Goal: Task Accomplishment & Management: Manage account settings

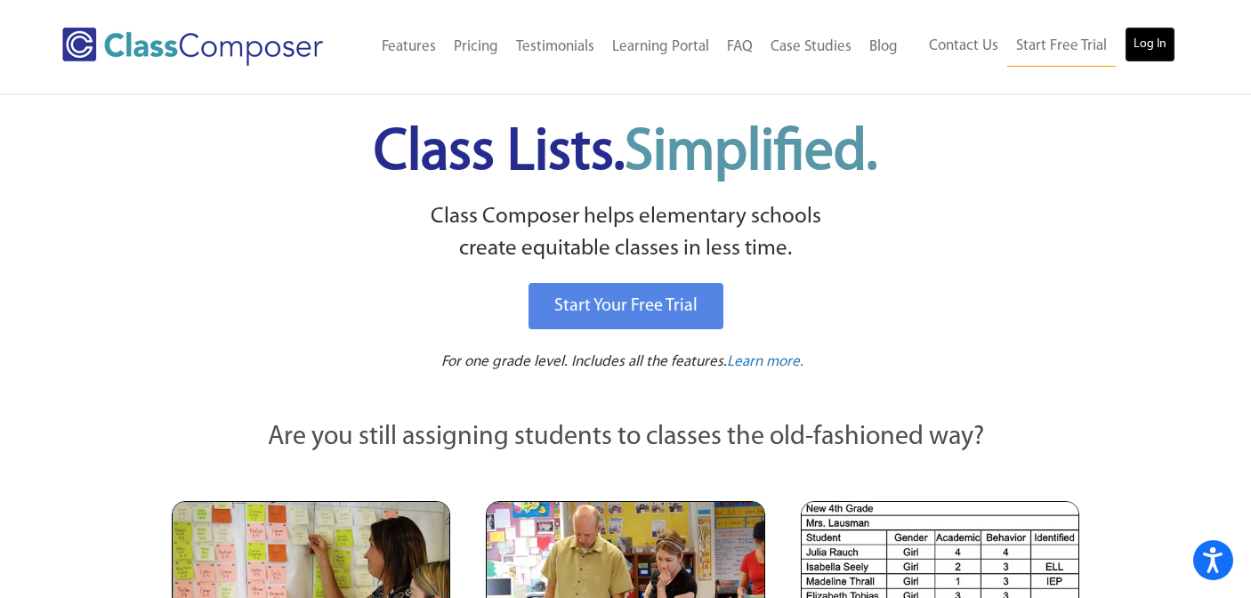
click at [1148, 40] on link "Log In" at bounding box center [1149, 45] width 51 height 36
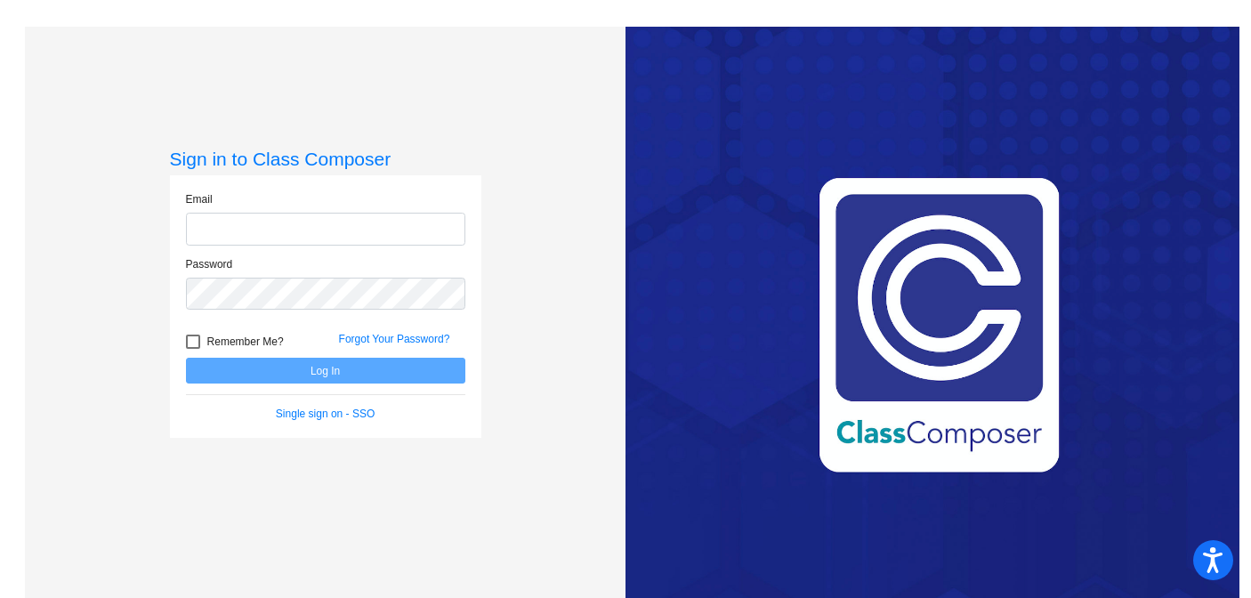
type input "lholmes@lasd.net"
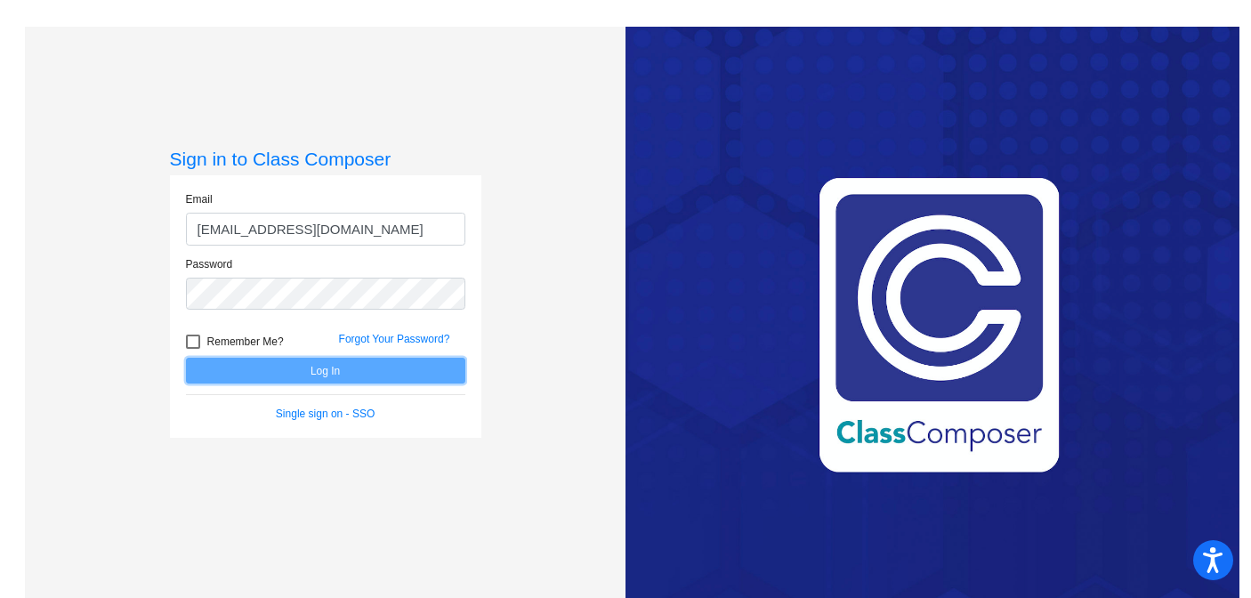
click at [428, 364] on button "Log In" at bounding box center [325, 371] width 279 height 26
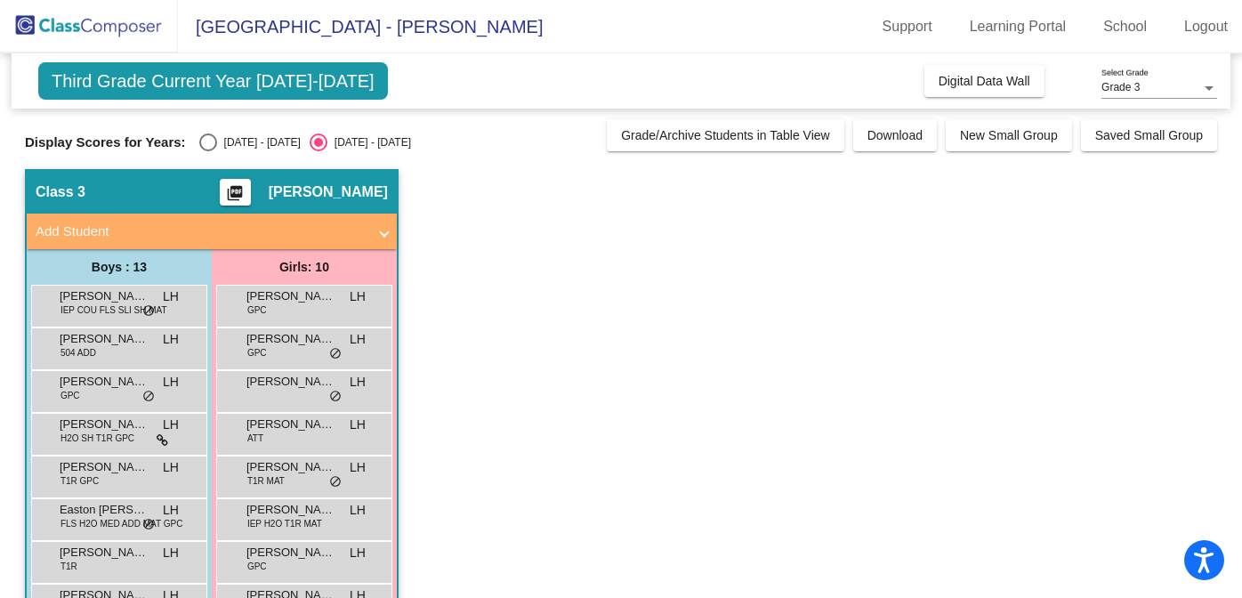
click at [205, 135] on div "Select an option" at bounding box center [208, 142] width 18 height 18
click at [207, 151] on input "2024 - 2025" at bounding box center [207, 151] width 1 height 1
radio input "true"
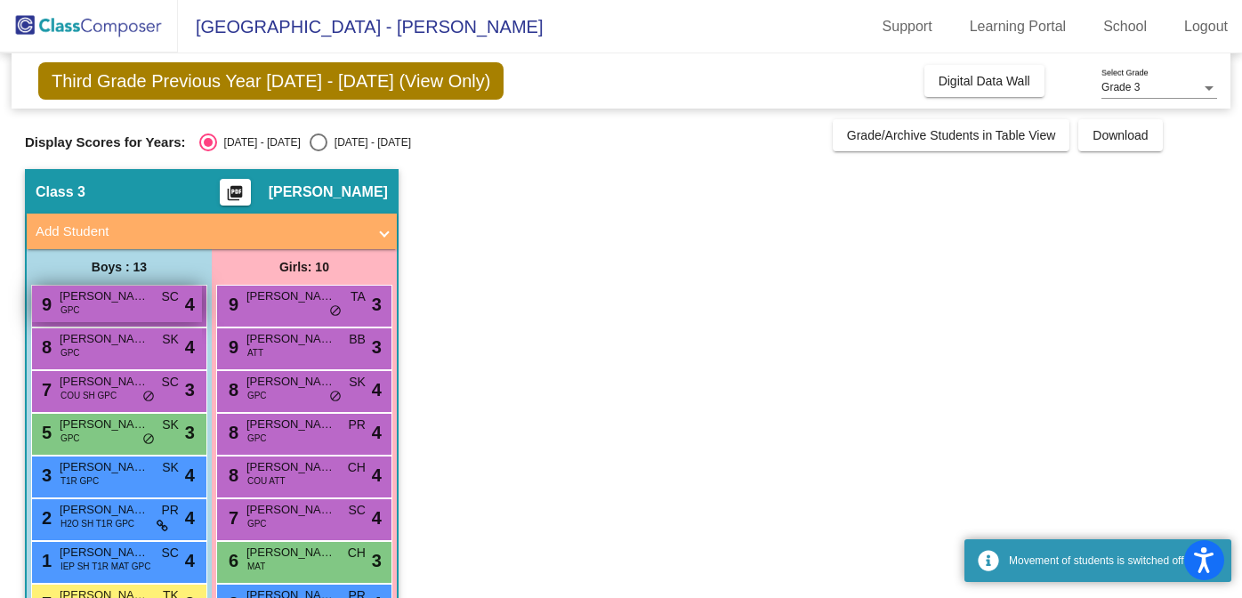
click at [92, 310] on div "9 Henryk Paetz GPC SC lock do_not_disturb_alt 4" at bounding box center [117, 304] width 170 height 36
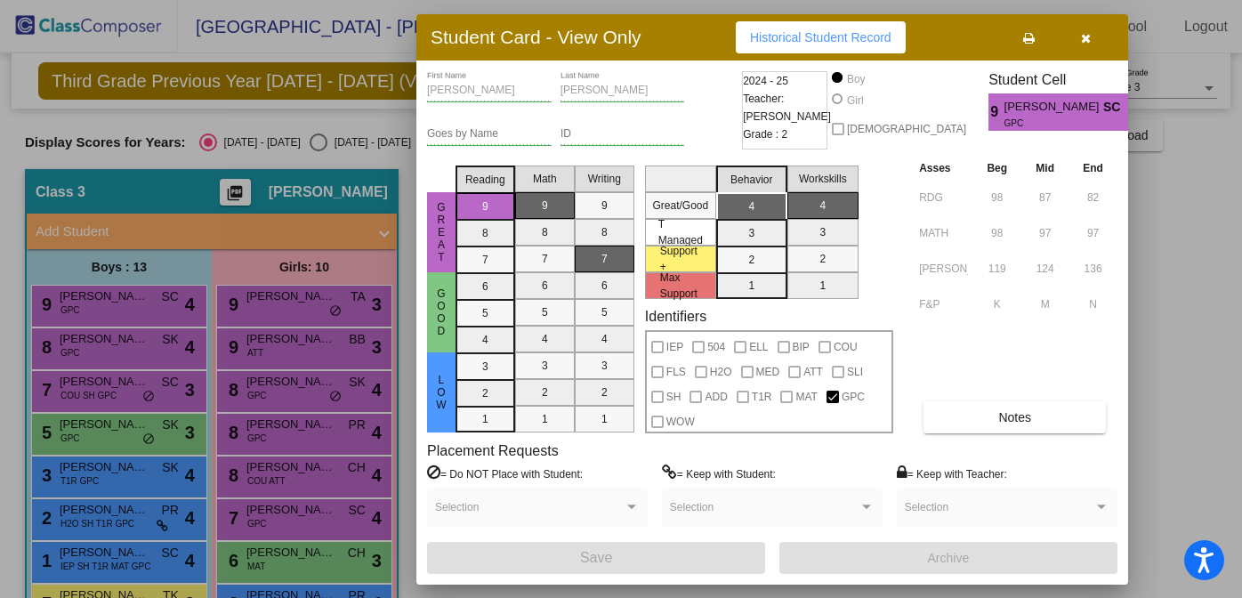
click at [1089, 36] on icon "button" at bounding box center [1086, 38] width 10 height 12
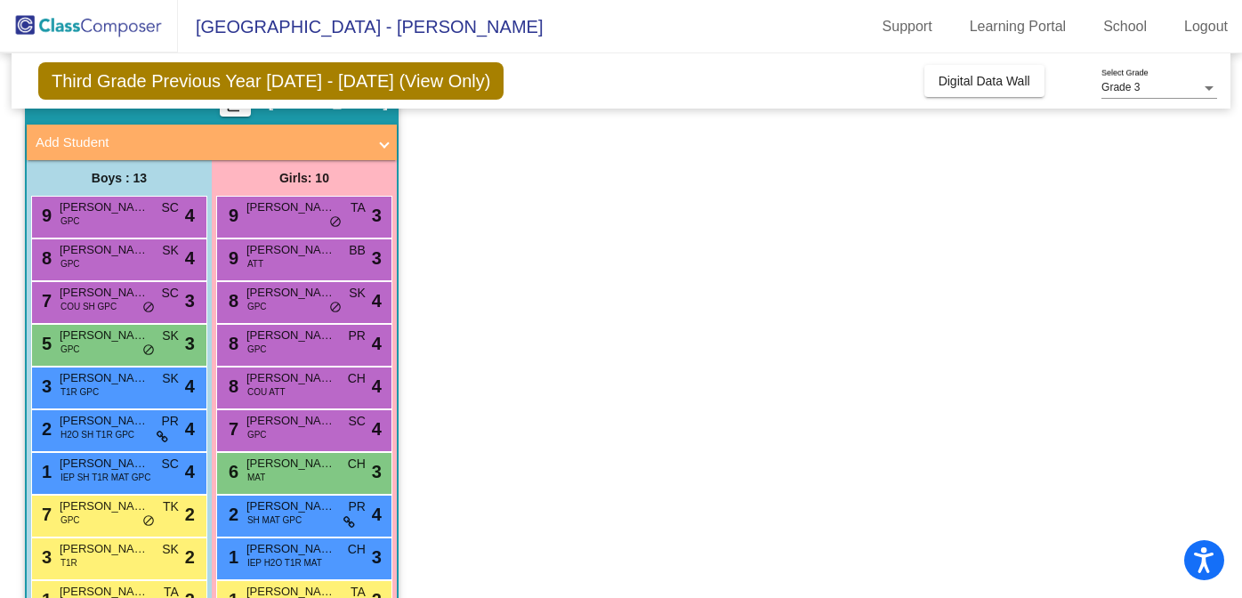
scroll to position [95, 0]
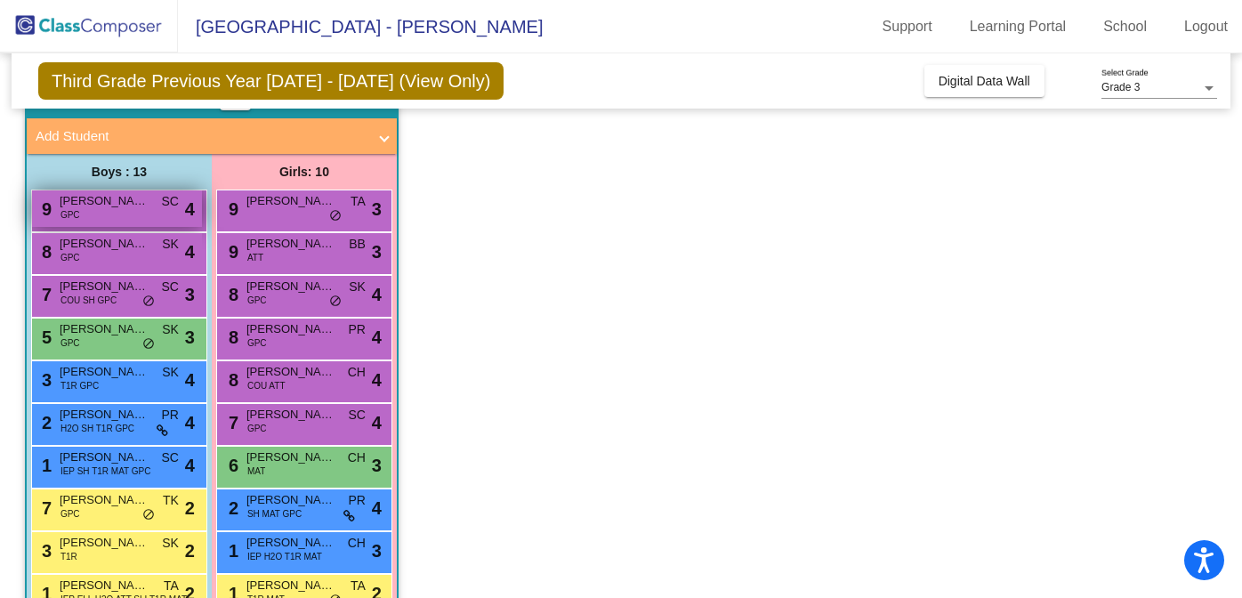
click at [90, 203] on span "Henryk Paetz" at bounding box center [104, 201] width 89 height 18
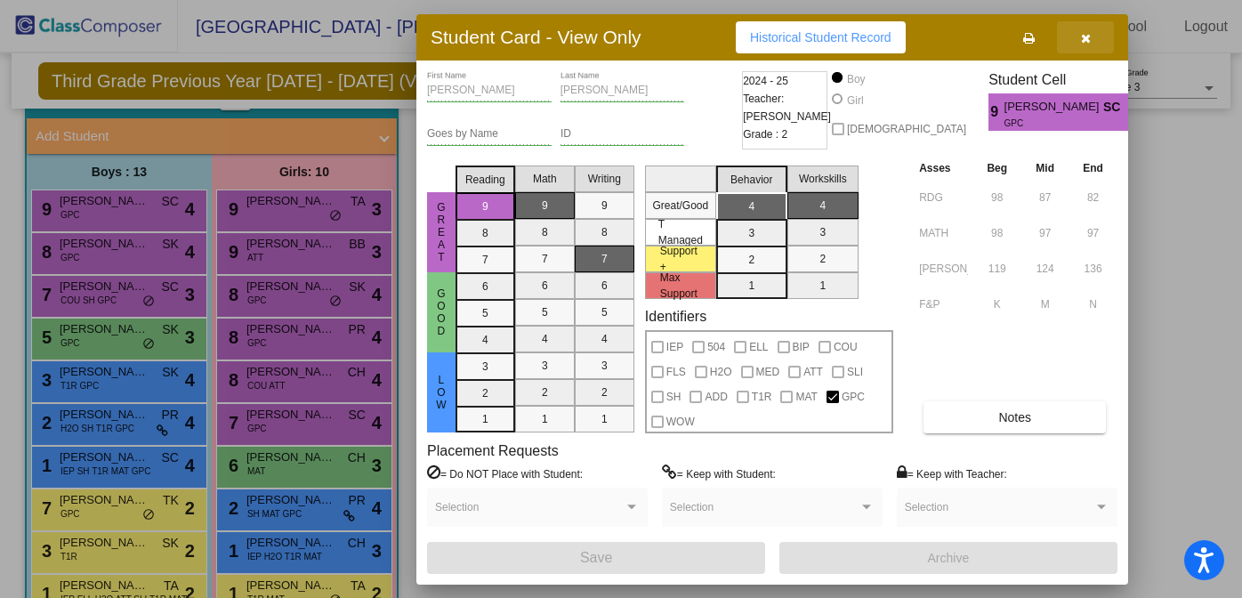
click at [1091, 37] on button "button" at bounding box center [1085, 37] width 57 height 32
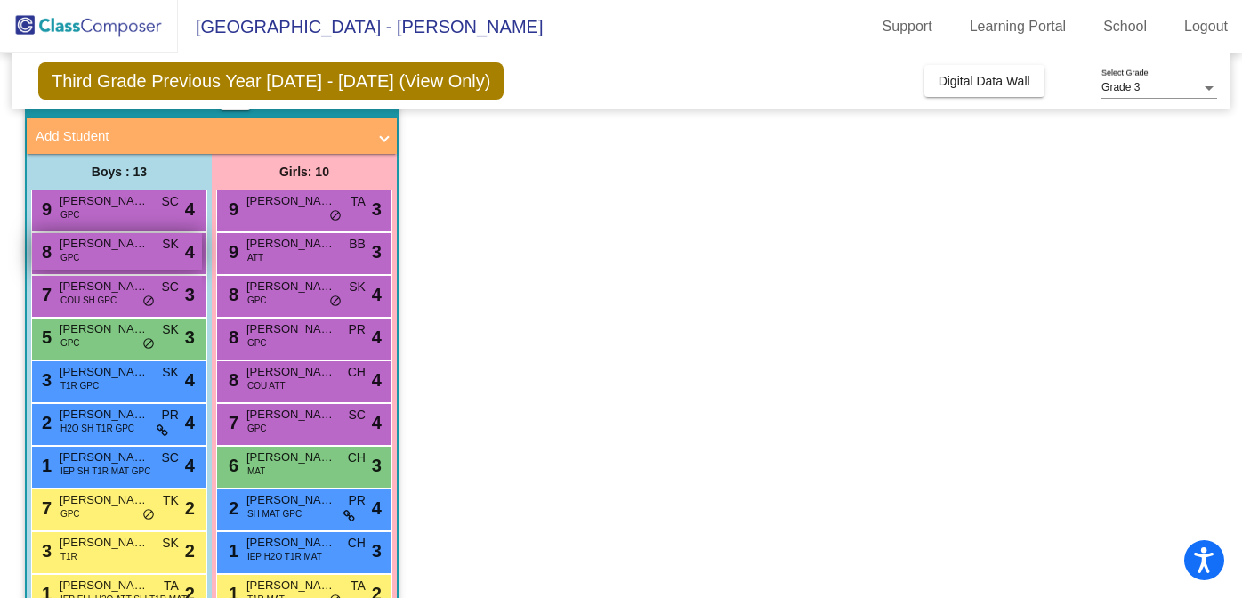
click at [87, 254] on div "8 Mason VandenHeuvel GPC SK lock do_not_disturb_alt 4" at bounding box center [117, 251] width 170 height 36
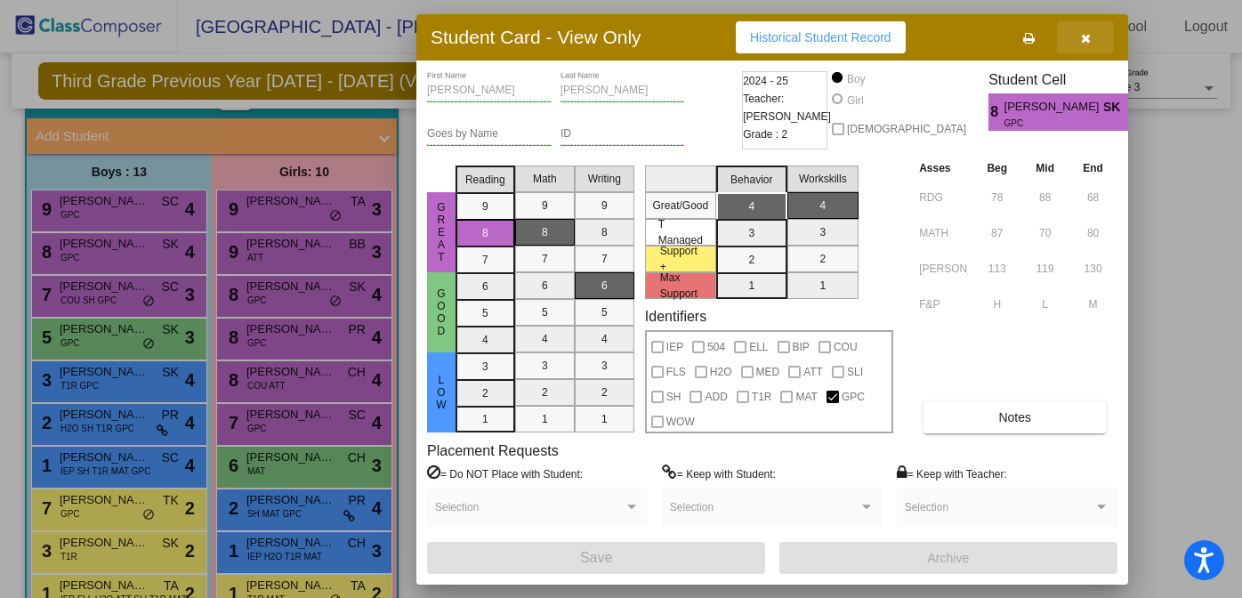
click at [1091, 32] on button "button" at bounding box center [1085, 37] width 57 height 32
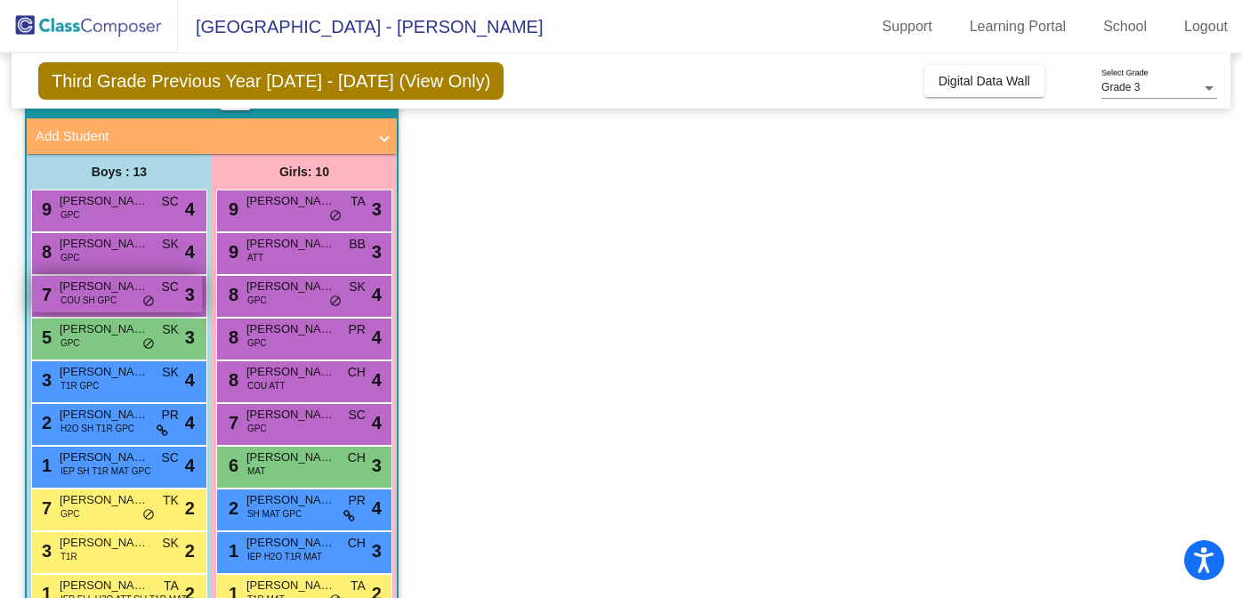
click at [116, 301] on div "7 Seth Schuyler COU SH GPC SC lock do_not_disturb_alt 3" at bounding box center [117, 294] width 170 height 36
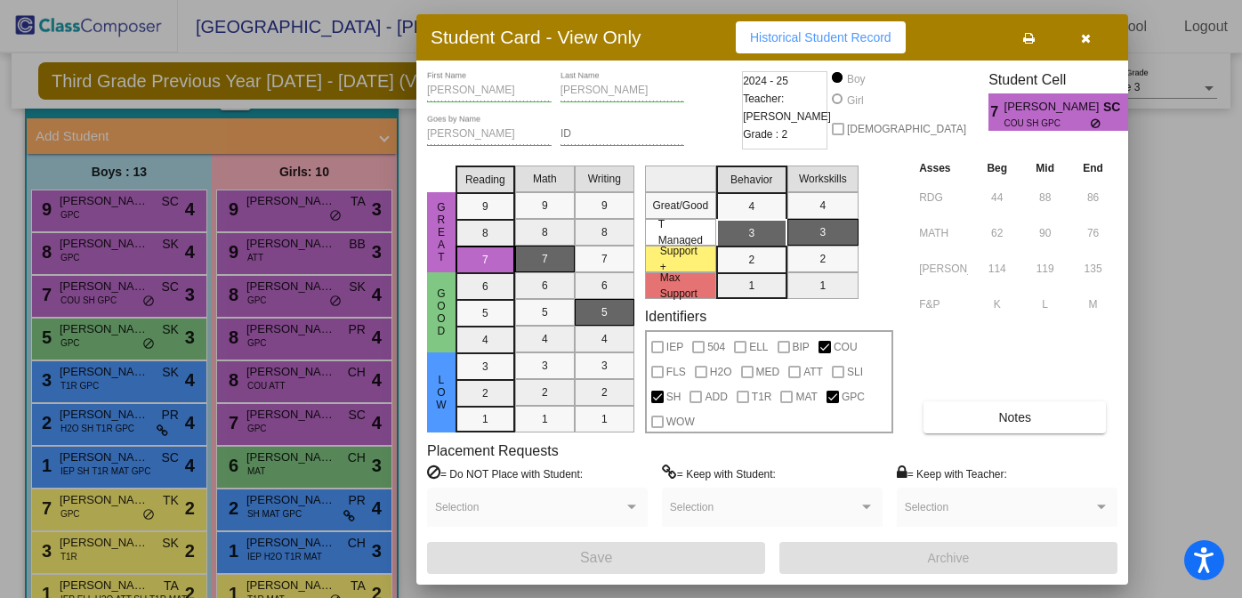
click at [1083, 33] on icon "button" at bounding box center [1086, 38] width 10 height 12
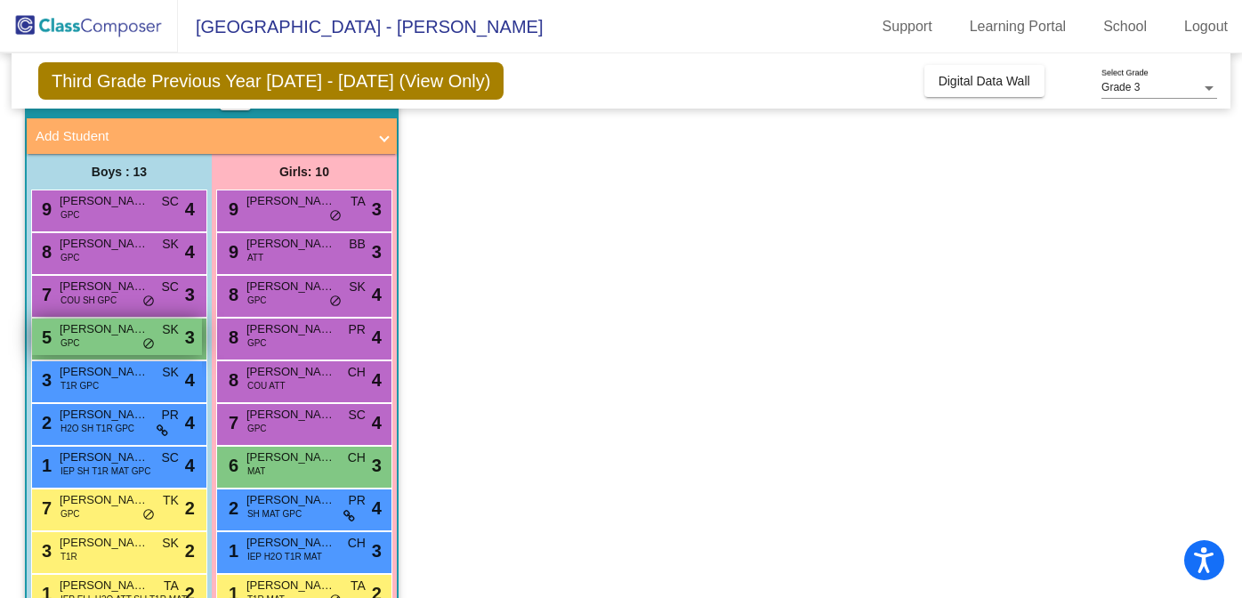
click at [117, 334] on span "Camden Smith" at bounding box center [104, 329] width 89 height 18
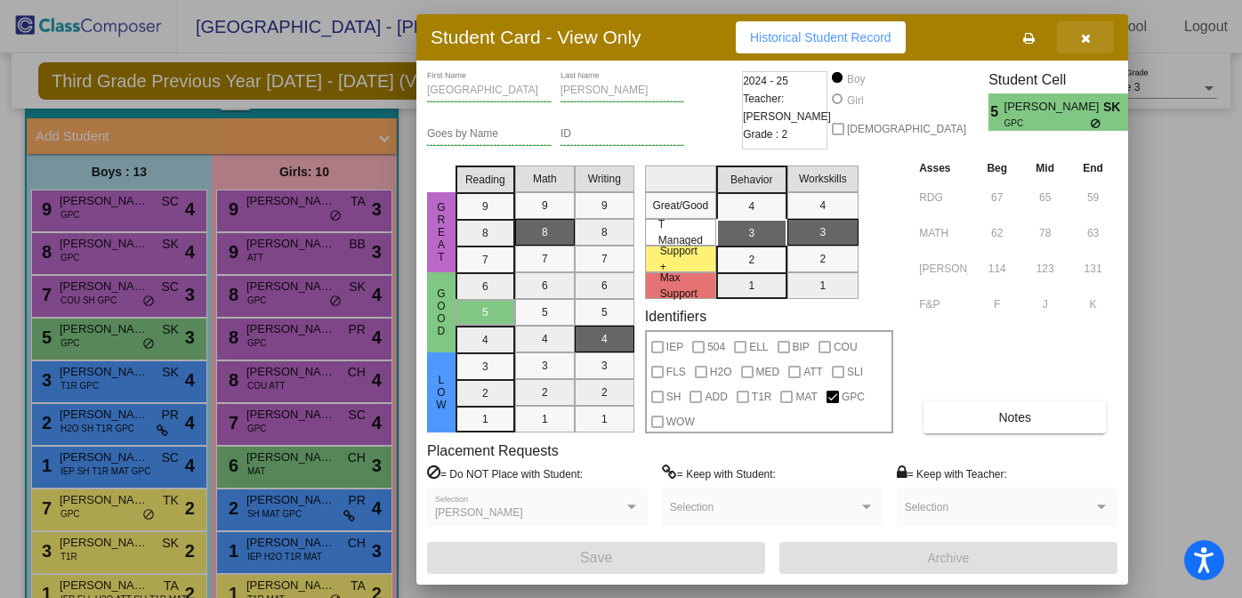
click at [1089, 36] on icon "button" at bounding box center [1086, 38] width 10 height 12
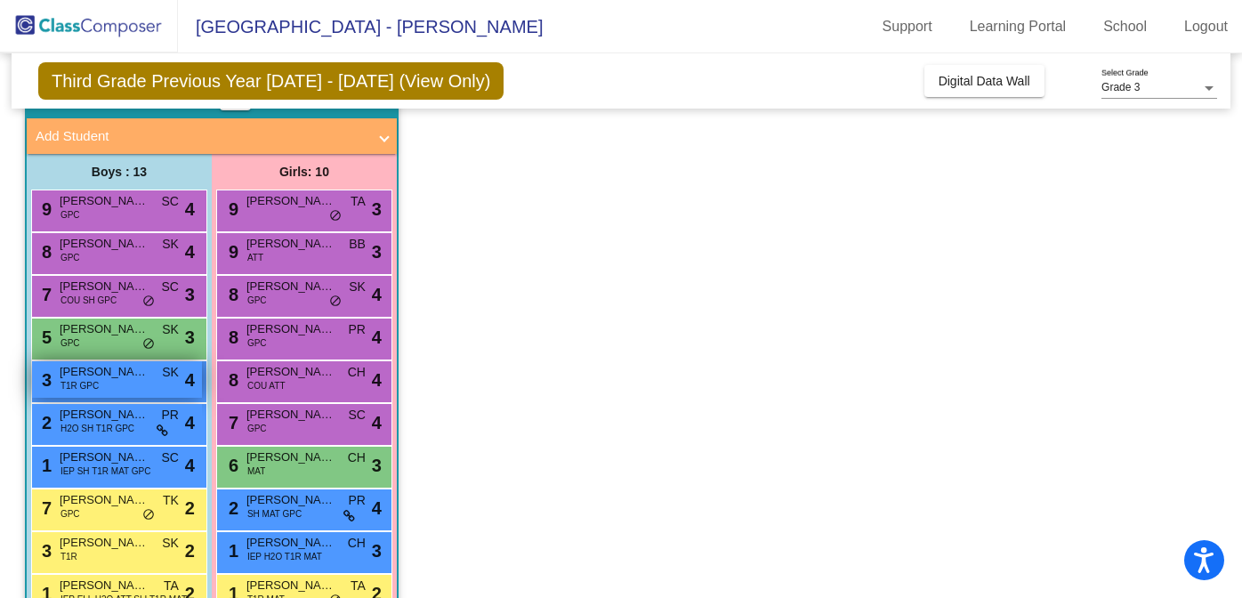
click at [125, 382] on div "3 Dimitri Selimos T1R GPC SK lock do_not_disturb_alt 4" at bounding box center [117, 379] width 170 height 36
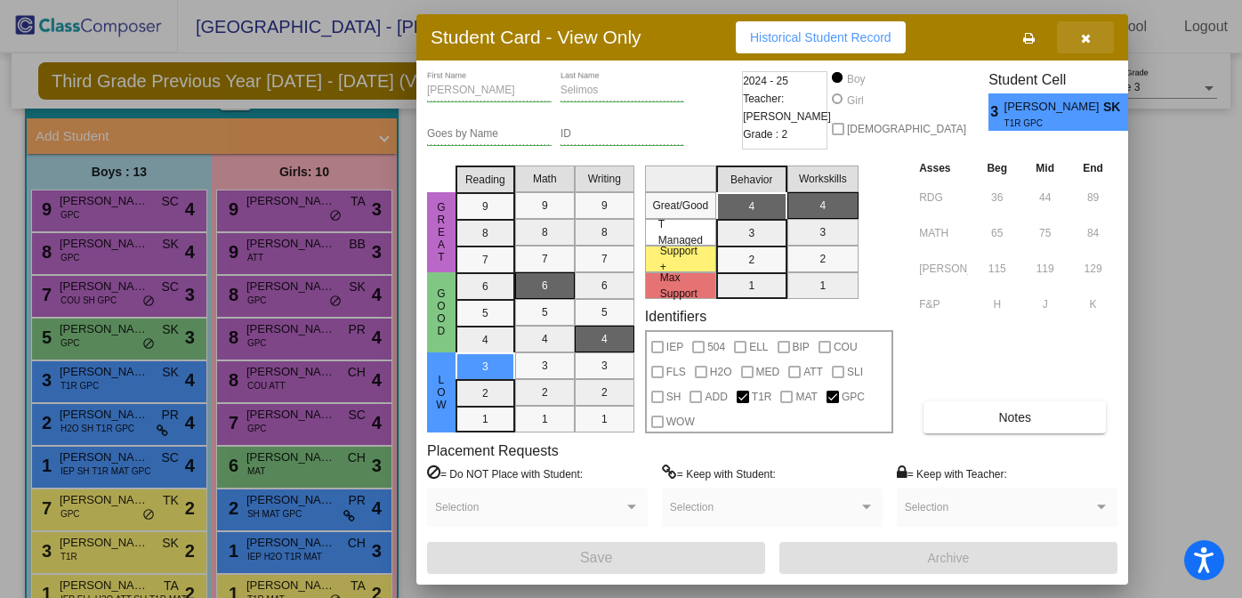
click at [1081, 40] on icon "button" at bounding box center [1086, 38] width 10 height 12
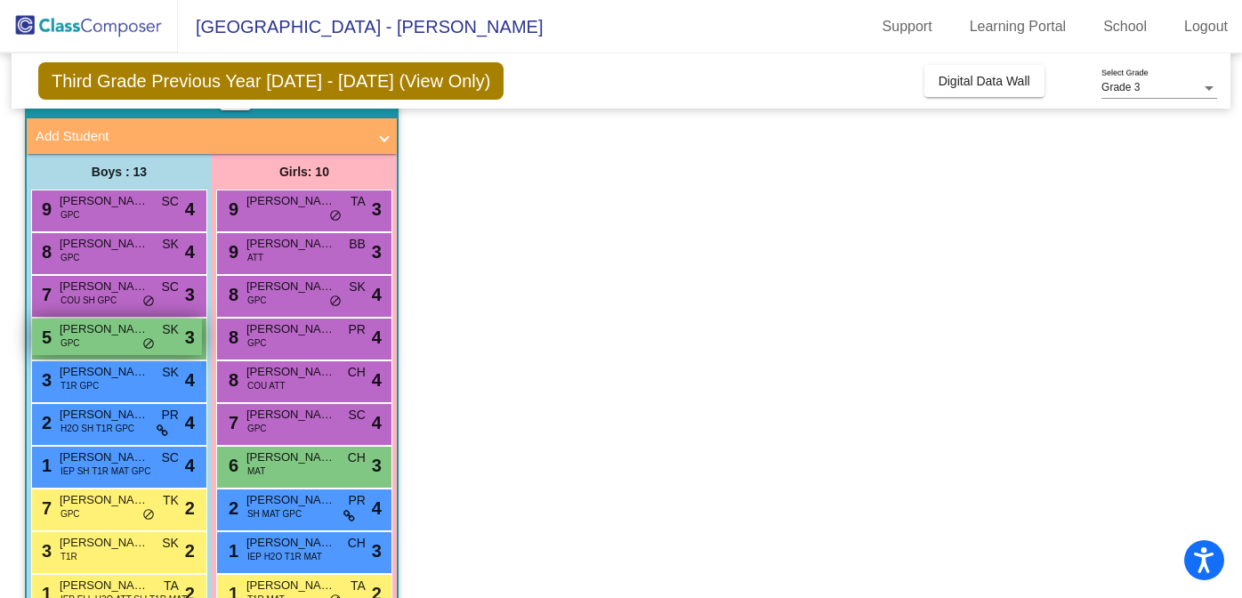
click at [110, 332] on span "Camden Smith" at bounding box center [104, 329] width 89 height 18
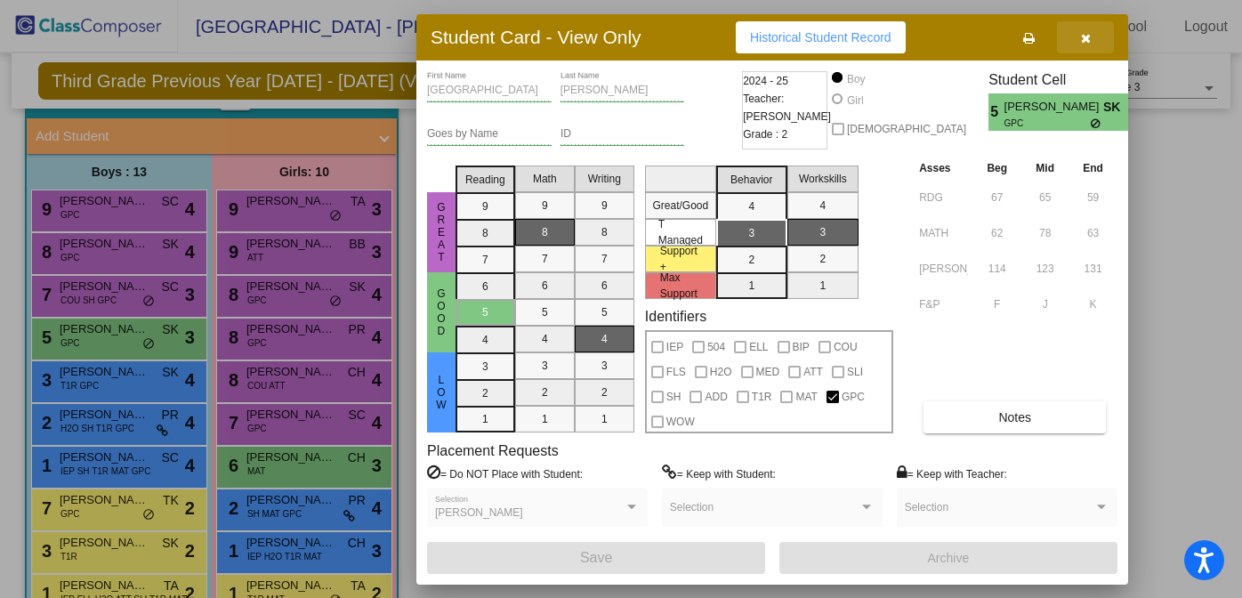
click at [1096, 33] on button "button" at bounding box center [1085, 37] width 57 height 32
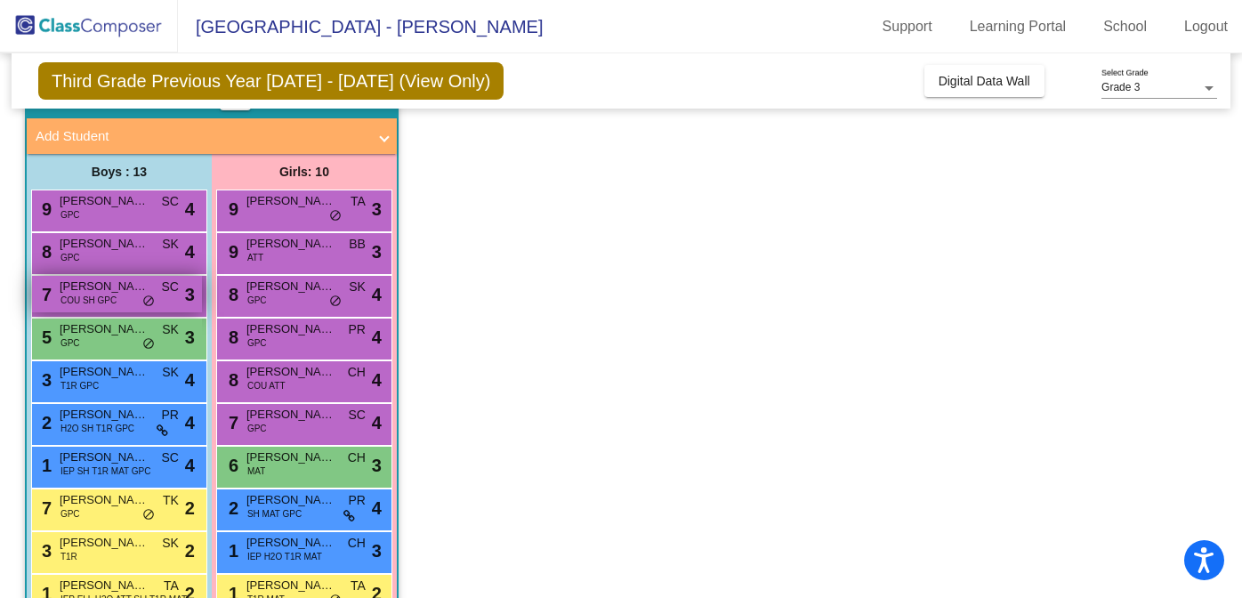
click at [101, 294] on span "COU SH GPC" at bounding box center [88, 300] width 56 height 13
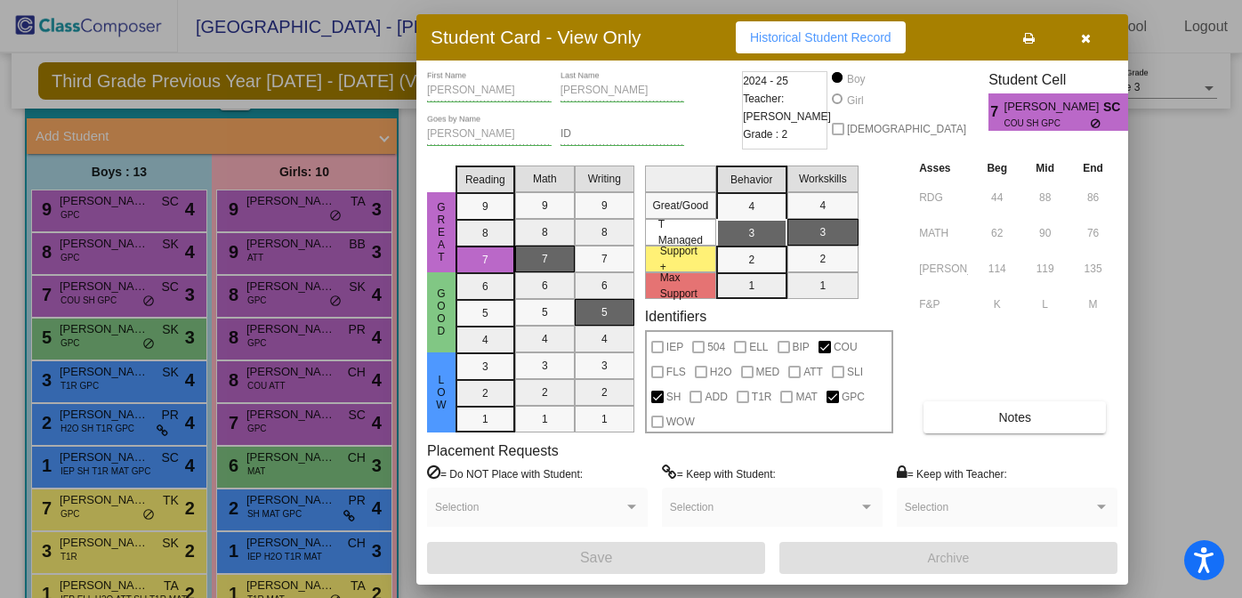
click at [1092, 44] on button "button" at bounding box center [1085, 37] width 57 height 32
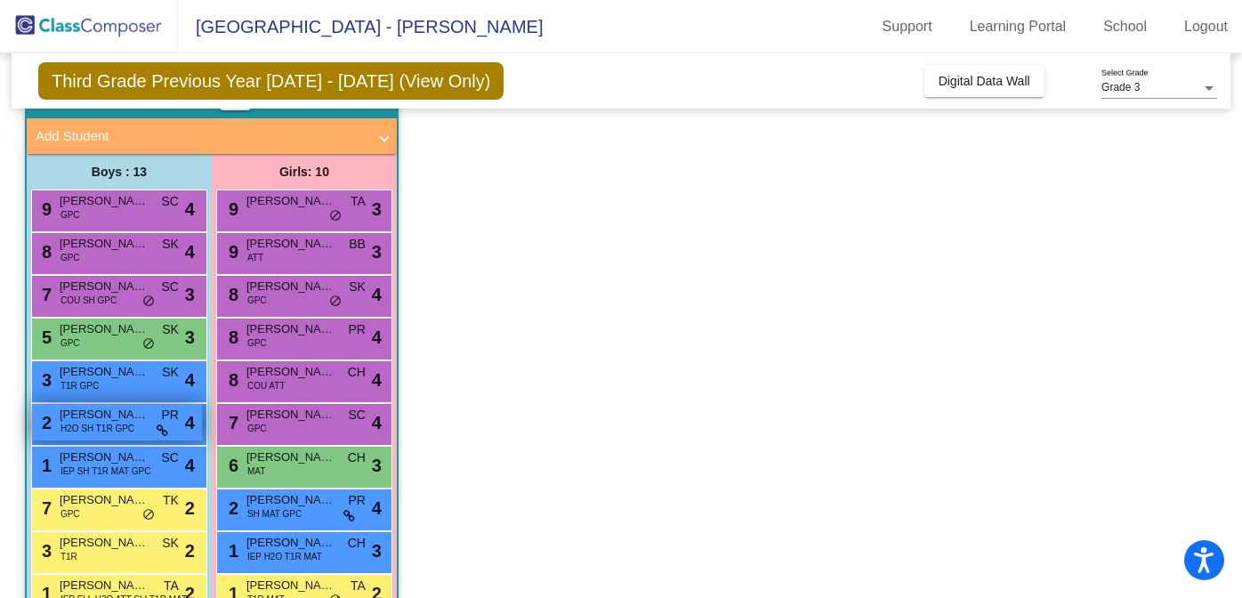
click at [125, 429] on span "H2O SH T1R GPC" at bounding box center [97, 428] width 74 height 13
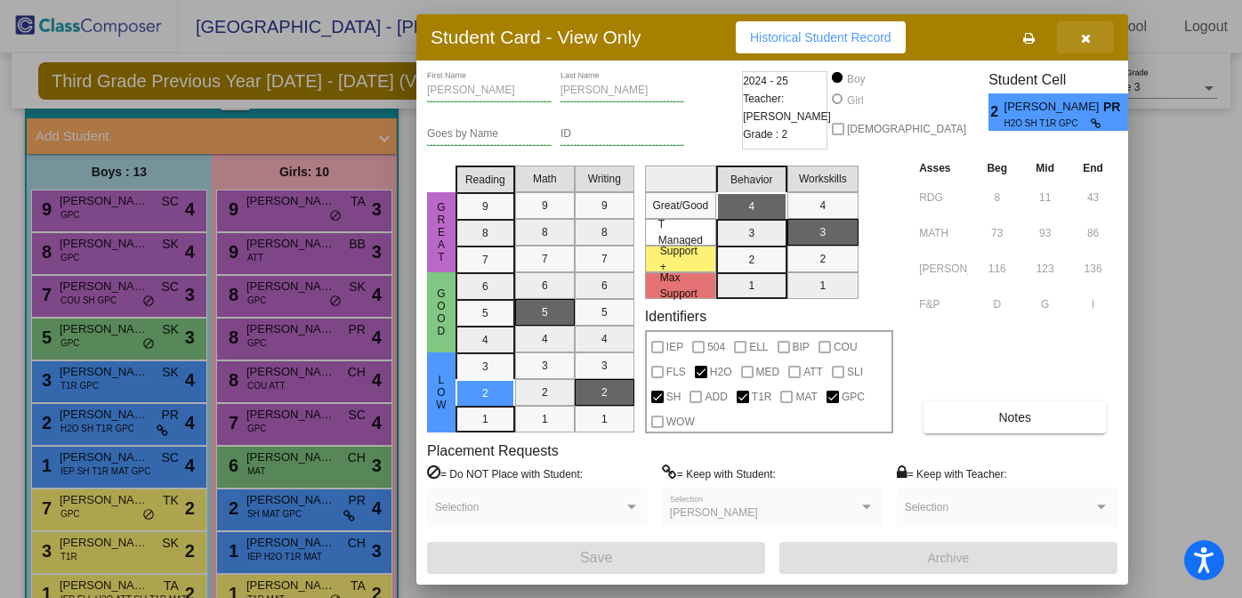
click at [1083, 36] on icon "button" at bounding box center [1086, 38] width 10 height 12
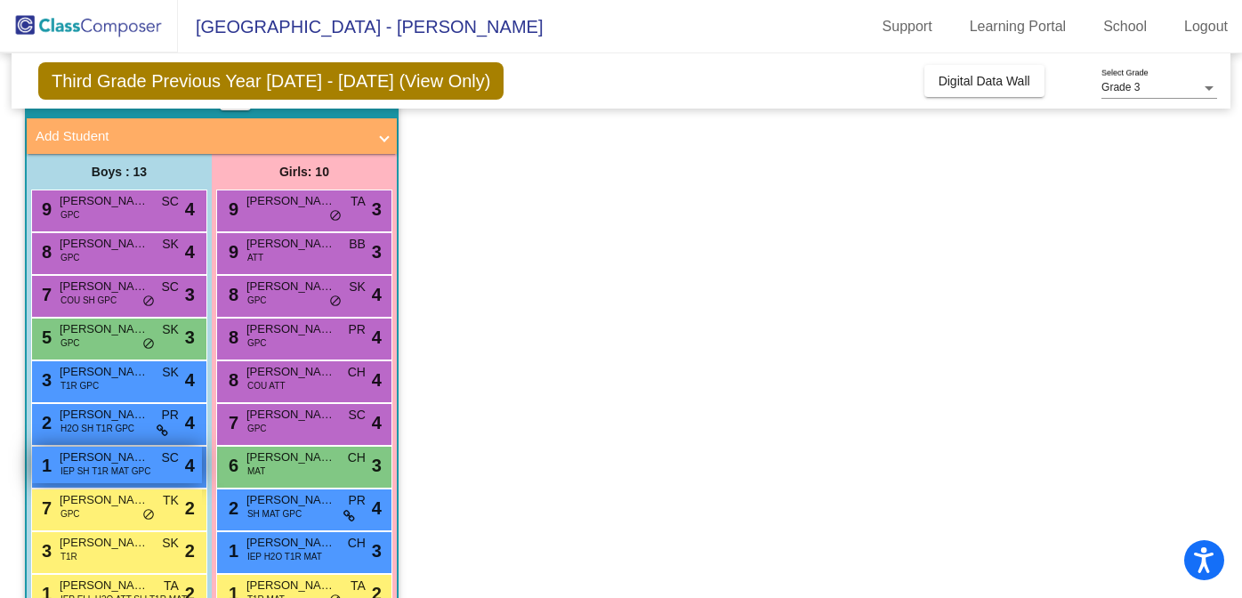
click at [103, 459] on span "Jarred Bursey" at bounding box center [104, 457] width 89 height 18
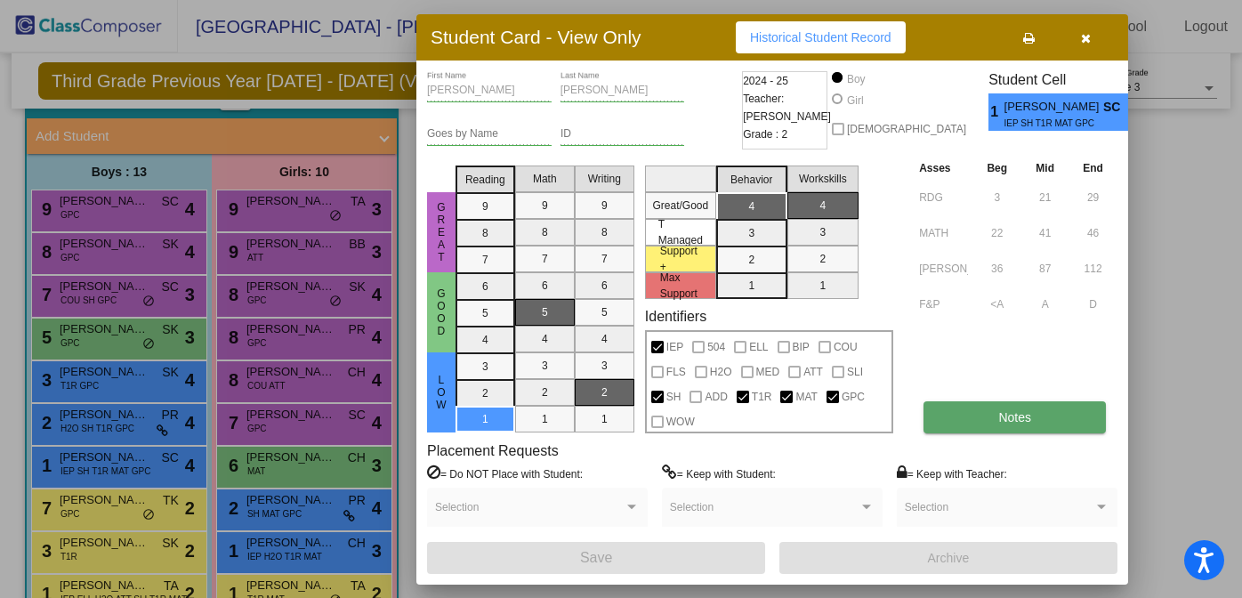
click at [994, 427] on button "Notes" at bounding box center [1014, 417] width 182 height 32
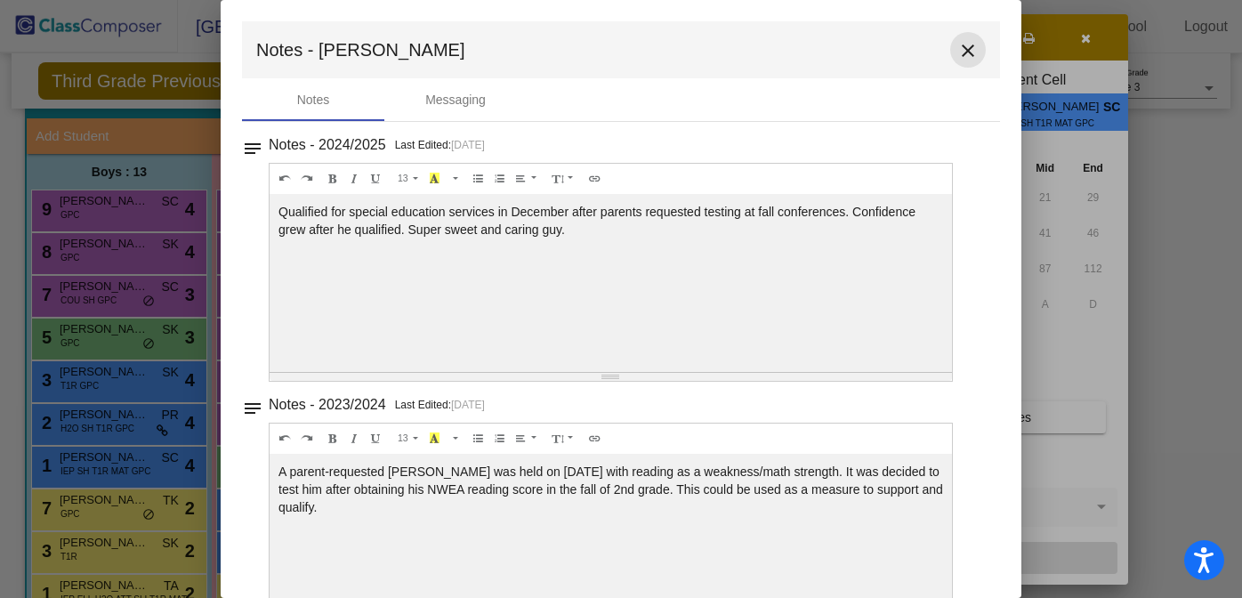
click at [960, 44] on mat-icon "close" at bounding box center [967, 50] width 21 height 21
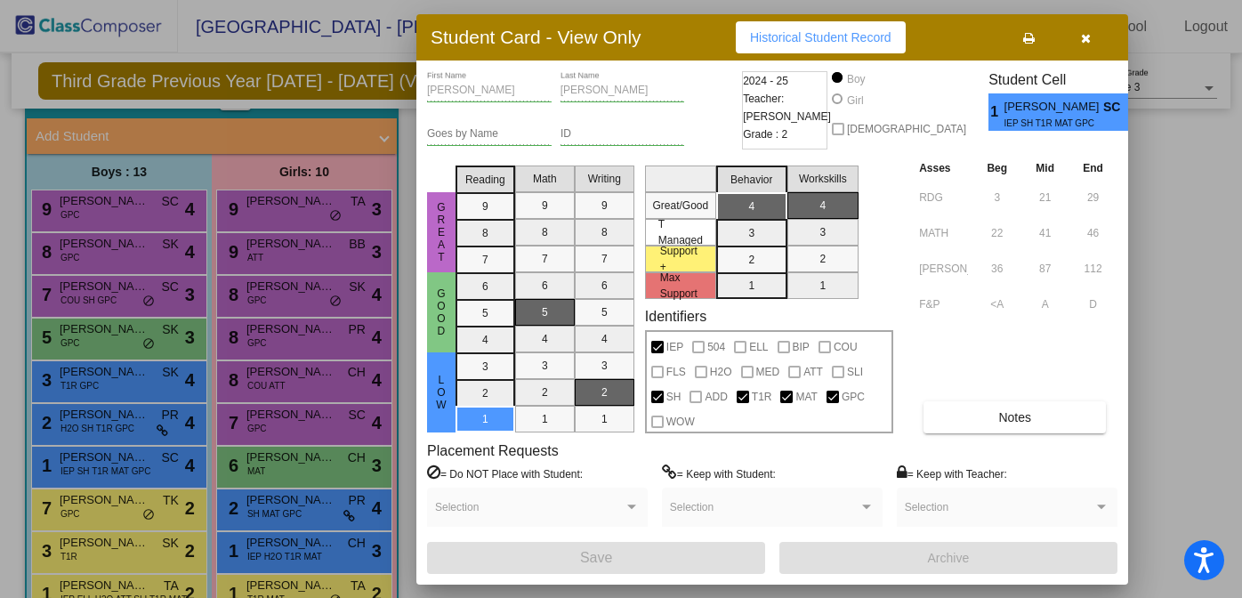
click at [1074, 36] on button "button" at bounding box center [1085, 37] width 57 height 32
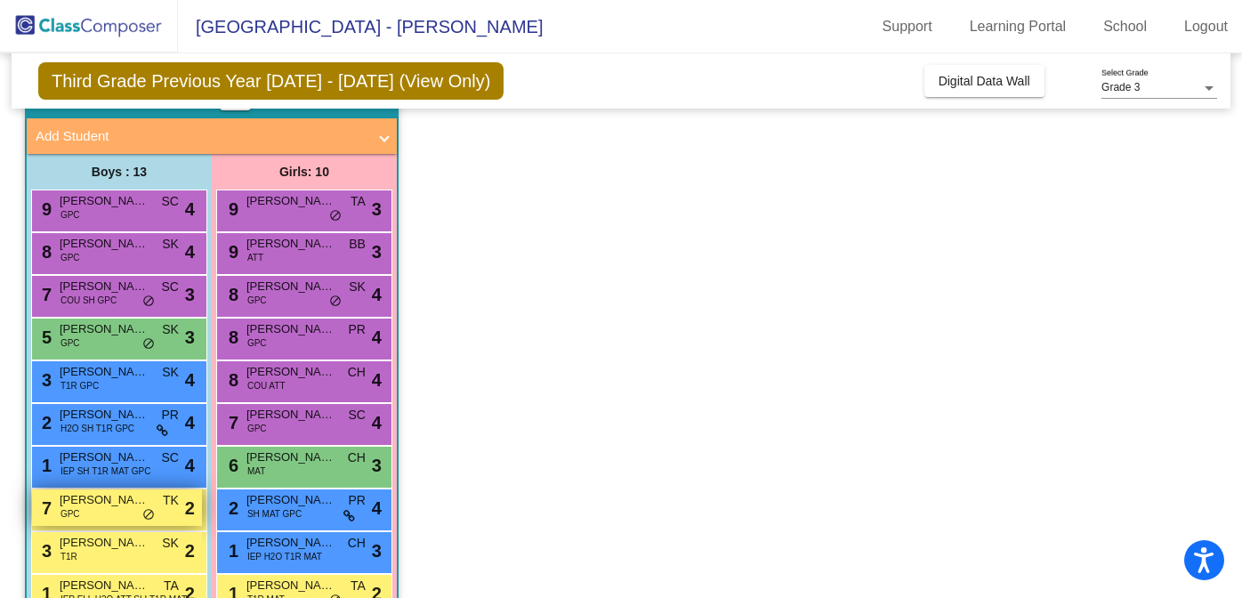
click at [93, 508] on div "7 Kevin Russell GPC TK lock do_not_disturb_alt 2" at bounding box center [117, 507] width 170 height 36
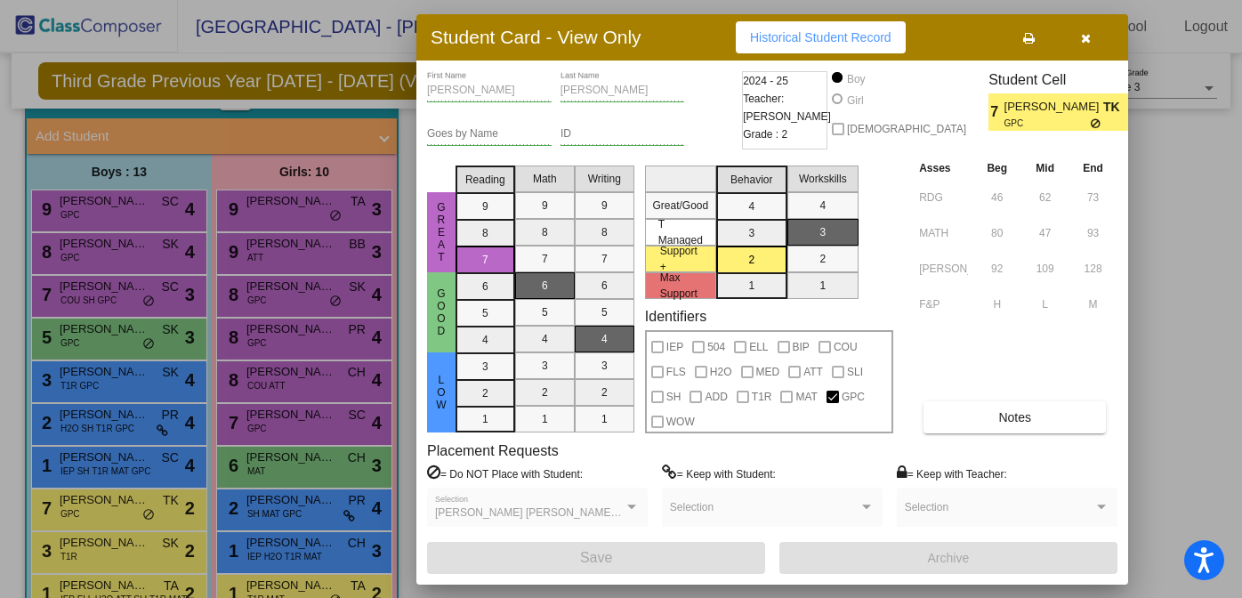
click at [1083, 36] on icon "button" at bounding box center [1086, 38] width 10 height 12
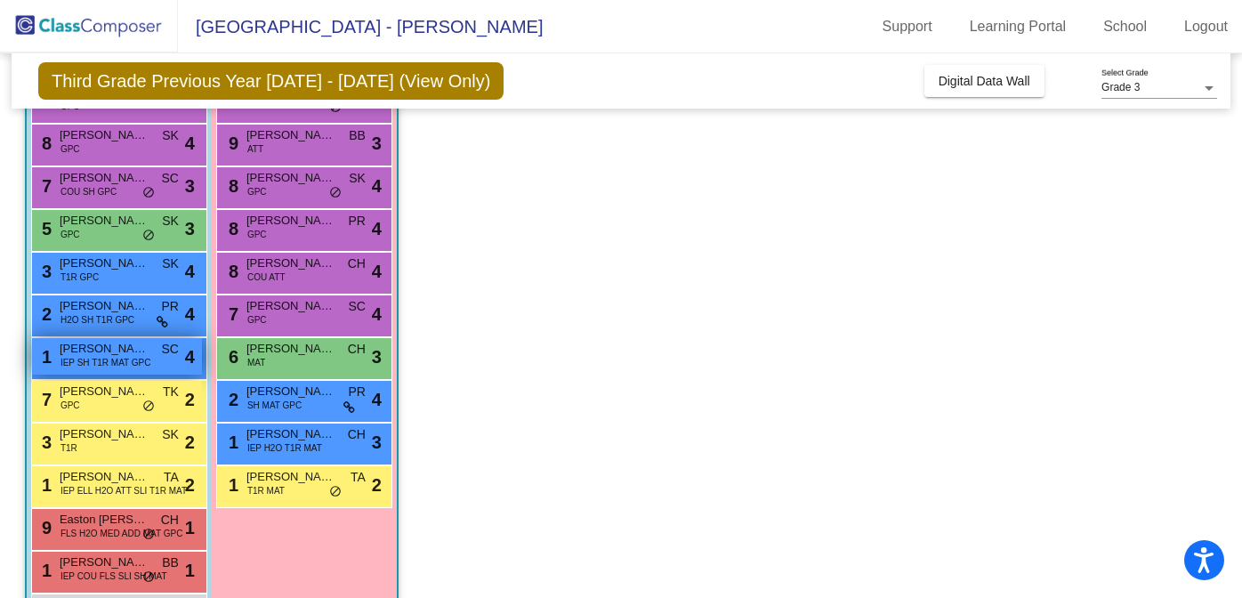
scroll to position [205, 0]
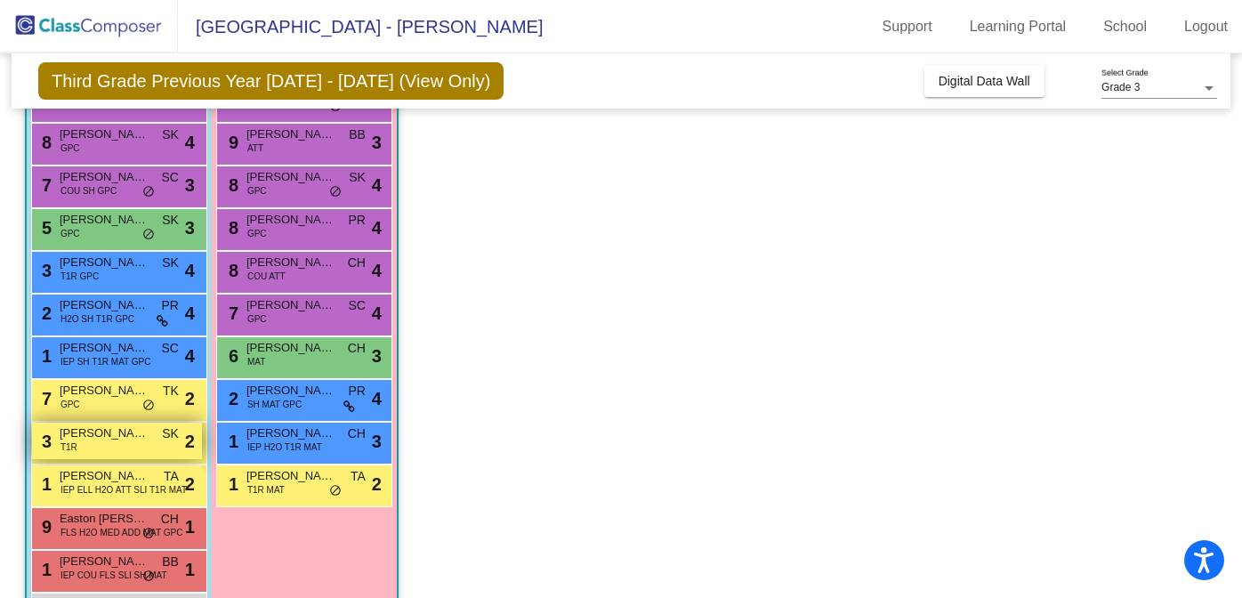
click at [111, 444] on div "3 Gabriel Shimel T1R SK lock do_not_disturb_alt 2" at bounding box center [117, 441] width 170 height 36
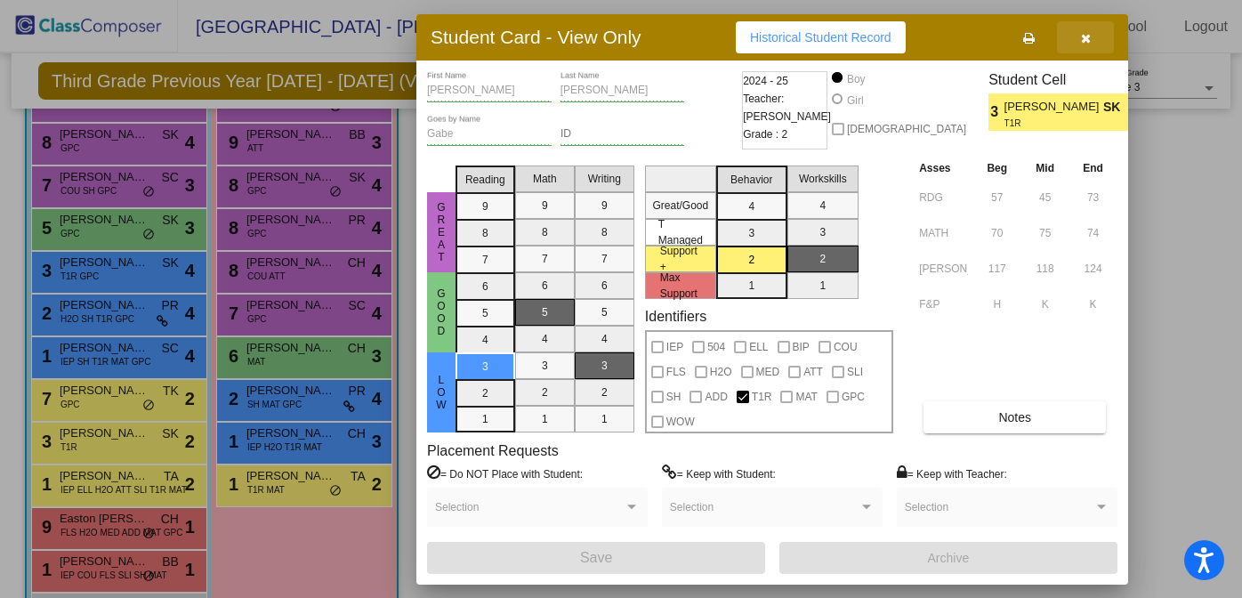
click at [1089, 35] on icon "button" at bounding box center [1086, 38] width 10 height 12
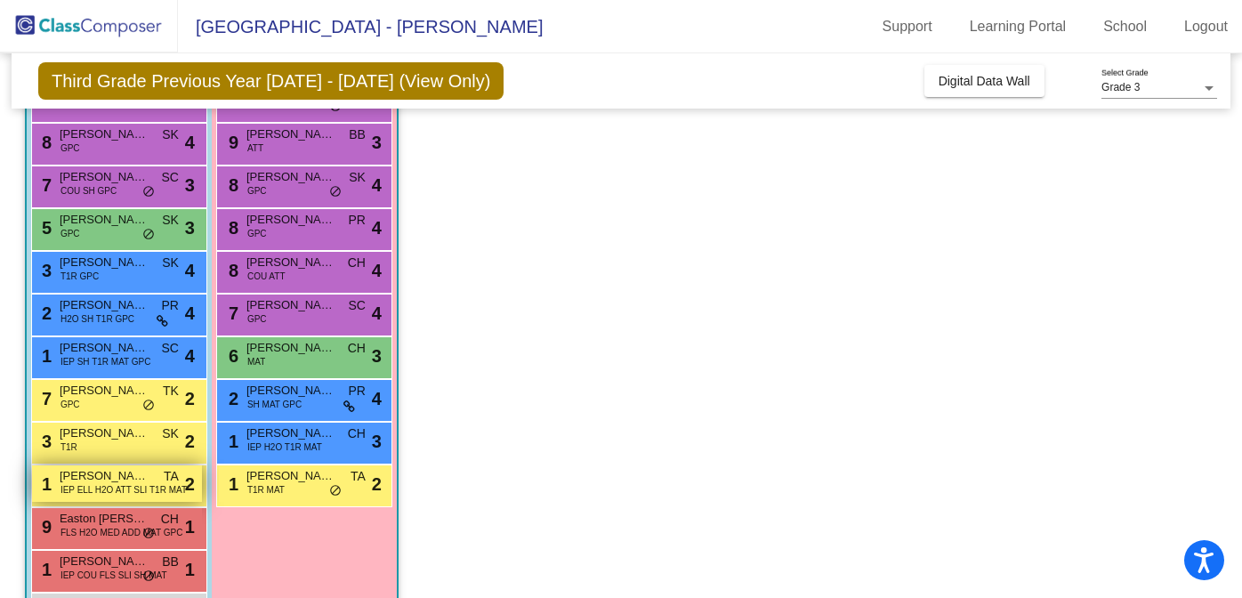
click at [123, 478] on span "Giovanni Guiterrez" at bounding box center [104, 476] width 89 height 18
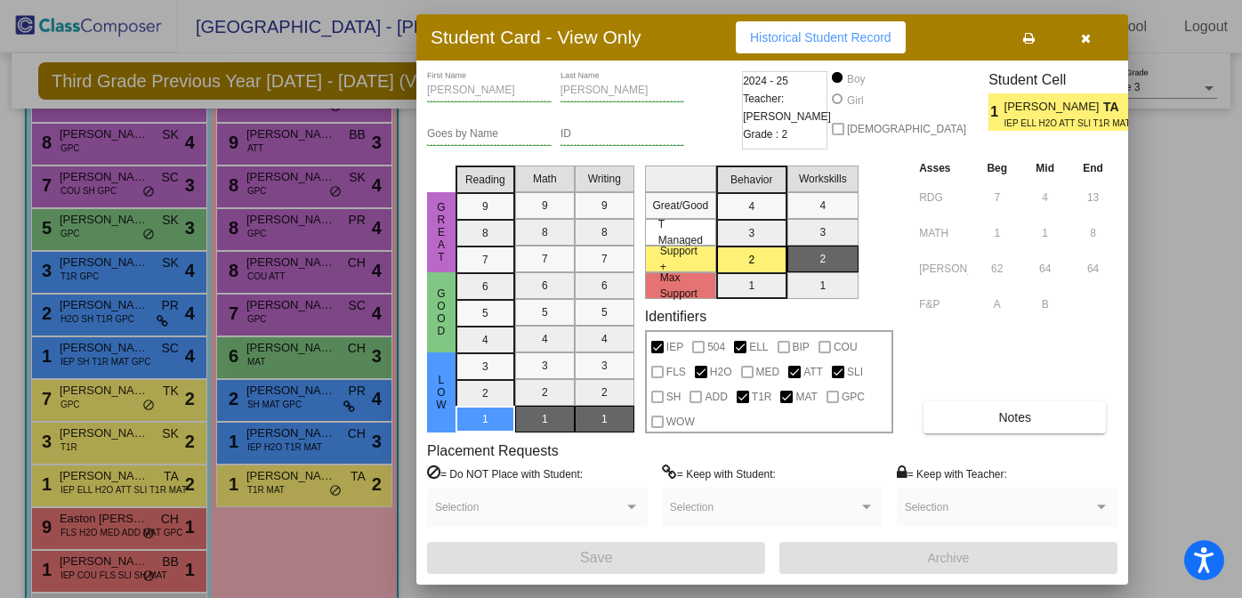
click at [1089, 30] on span "button" at bounding box center [1086, 37] width 10 height 14
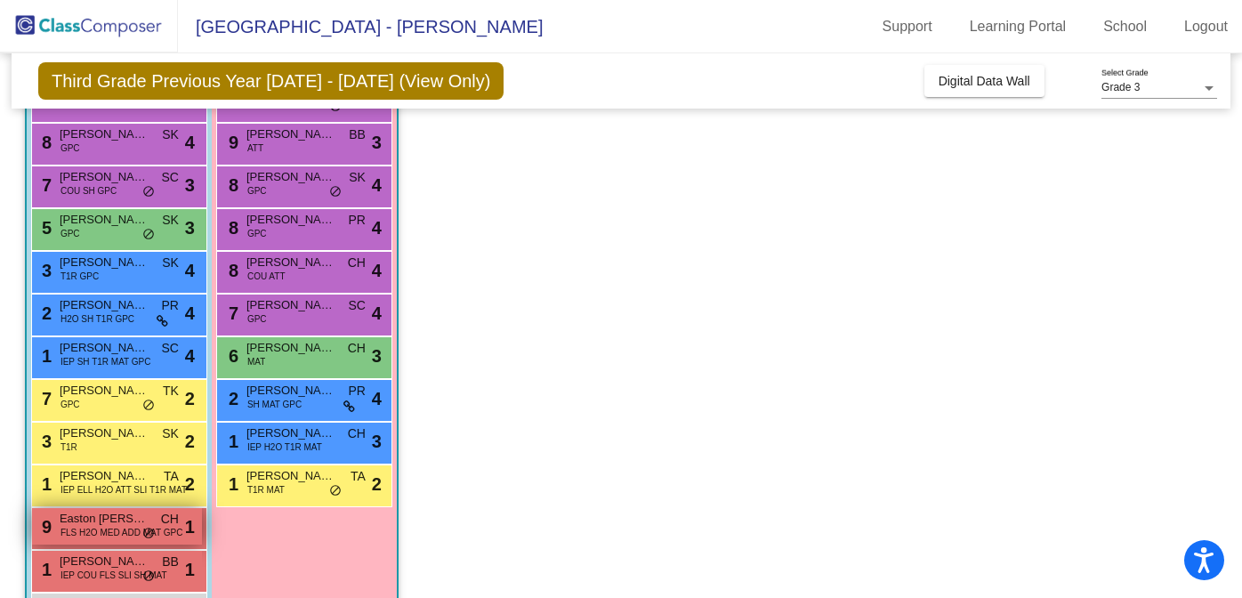
click at [72, 538] on span "FLS H2O MED ADD MAT GPC" at bounding box center [121, 532] width 122 height 13
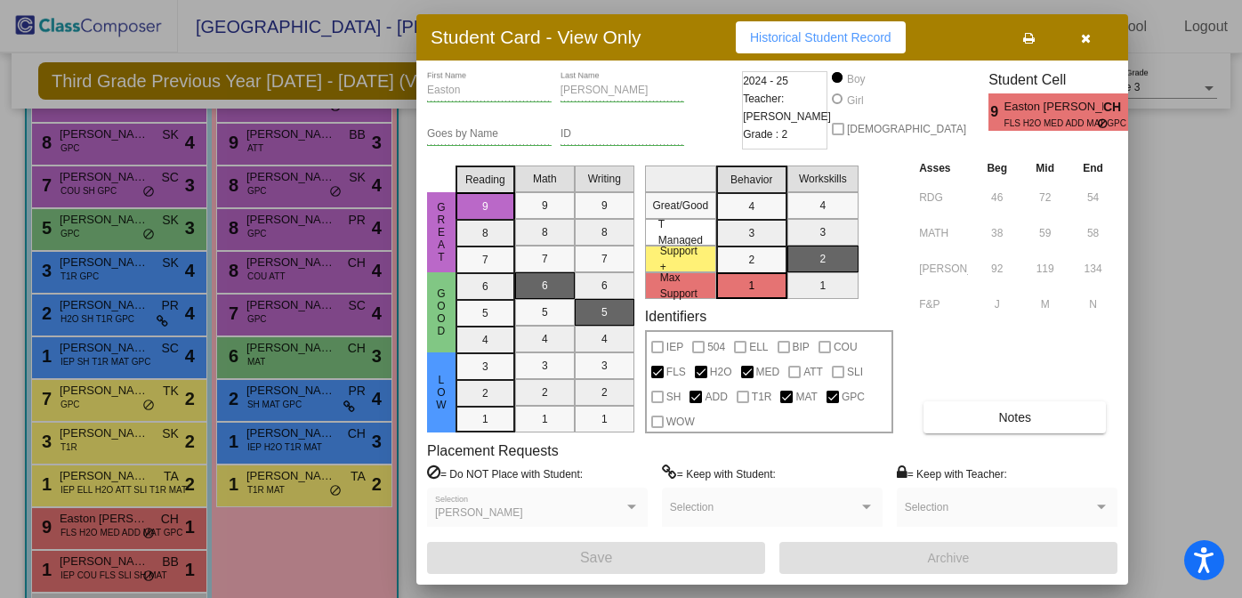
click at [1085, 36] on icon "button" at bounding box center [1086, 38] width 10 height 12
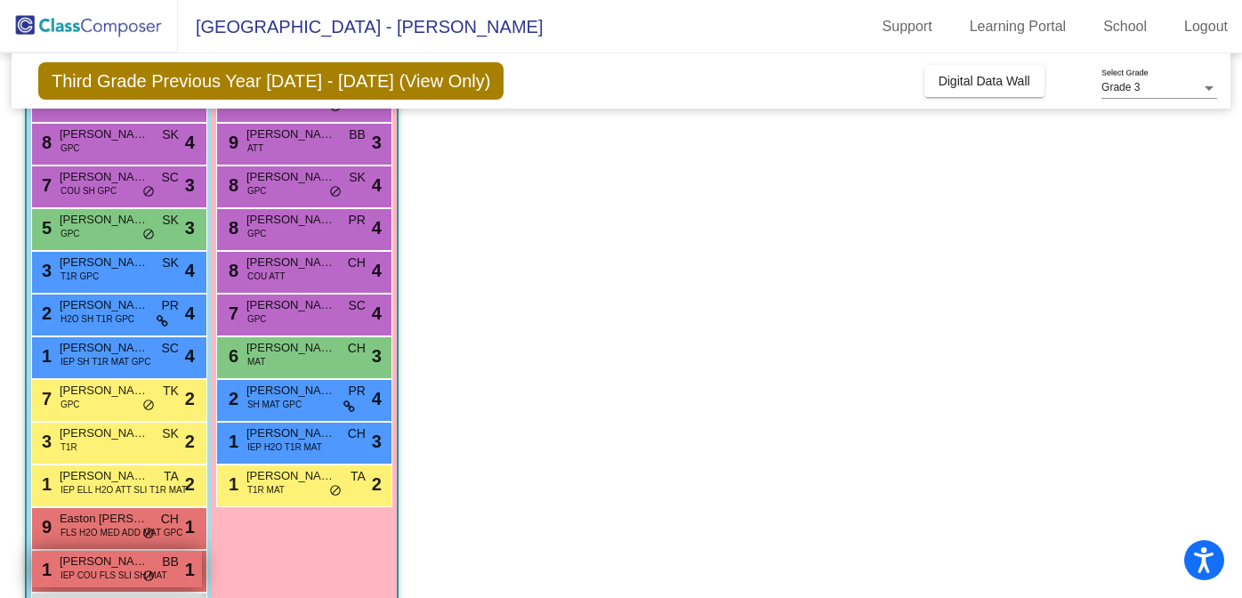
click at [103, 575] on span "IEP COU FLS SLI SH MAT" at bounding box center [113, 574] width 107 height 13
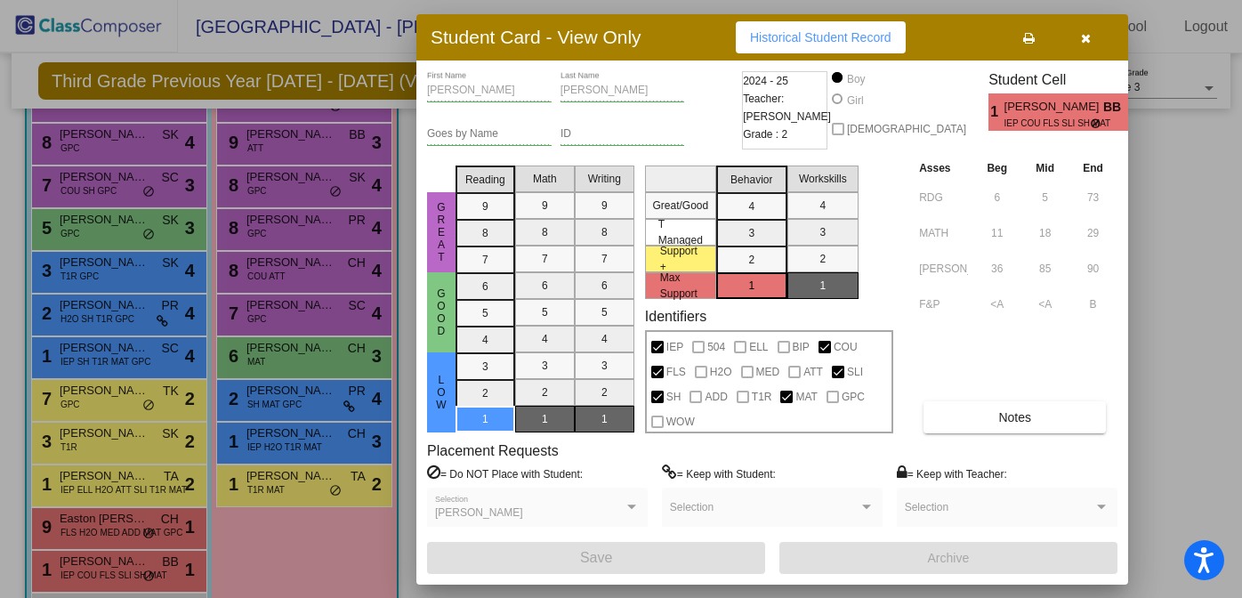
click at [1088, 32] on icon "button" at bounding box center [1086, 38] width 10 height 12
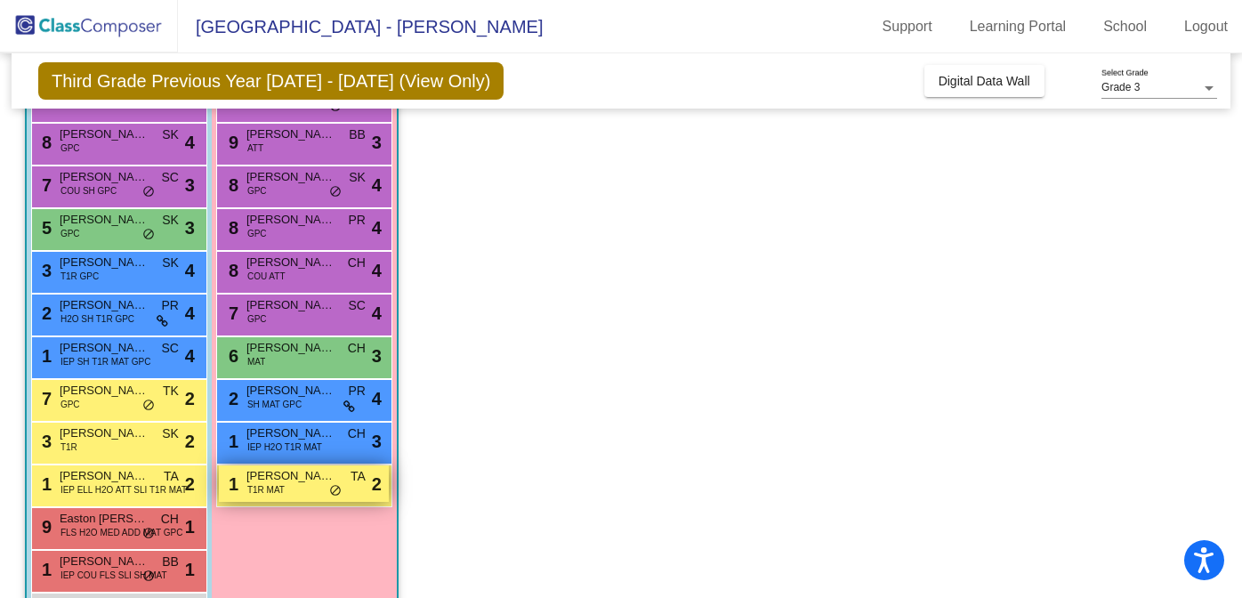
click at [297, 481] on span "Ariella Sears" at bounding box center [290, 476] width 89 height 18
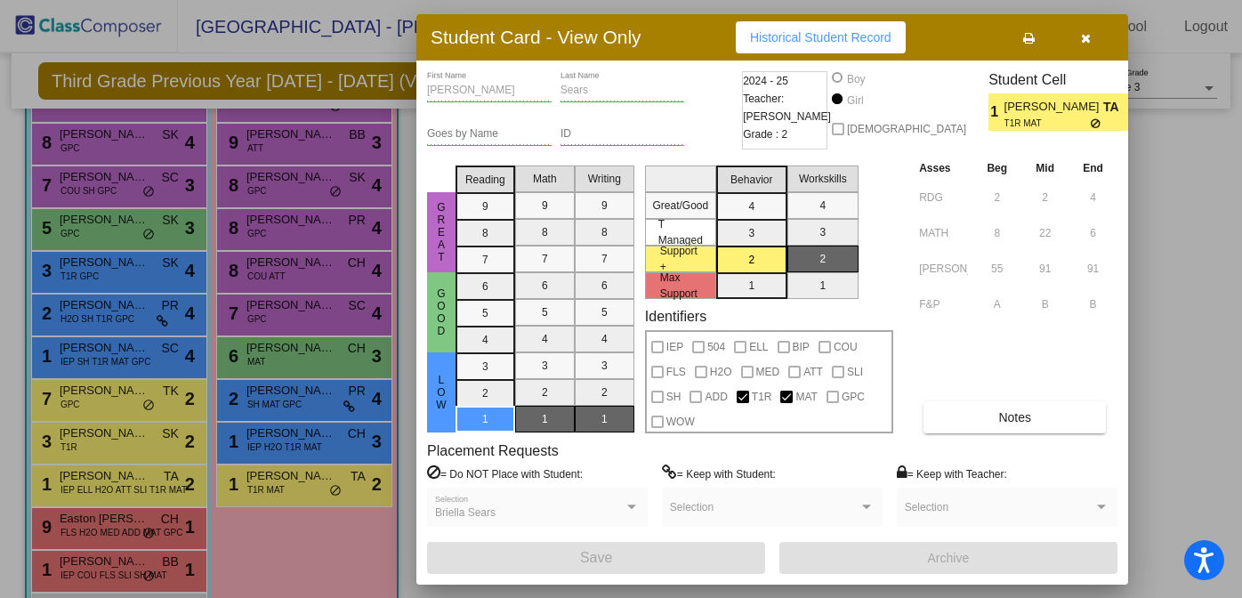
click at [954, 435] on div "Ariella First Name Sears Last Name Goes by Name ID 2024 - 25 Teacher: Tess Ambr…" at bounding box center [772, 322] width 690 height 503
click at [957, 427] on button "Notes" at bounding box center [1014, 417] width 182 height 32
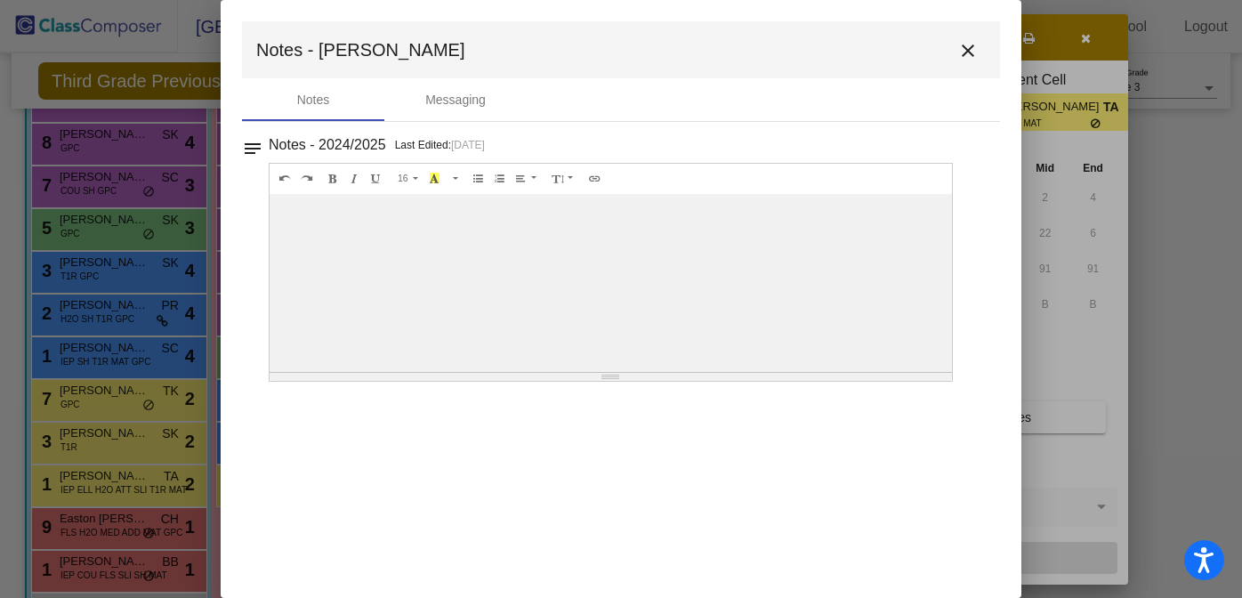
click at [955, 52] on button "close" at bounding box center [968, 50] width 36 height 36
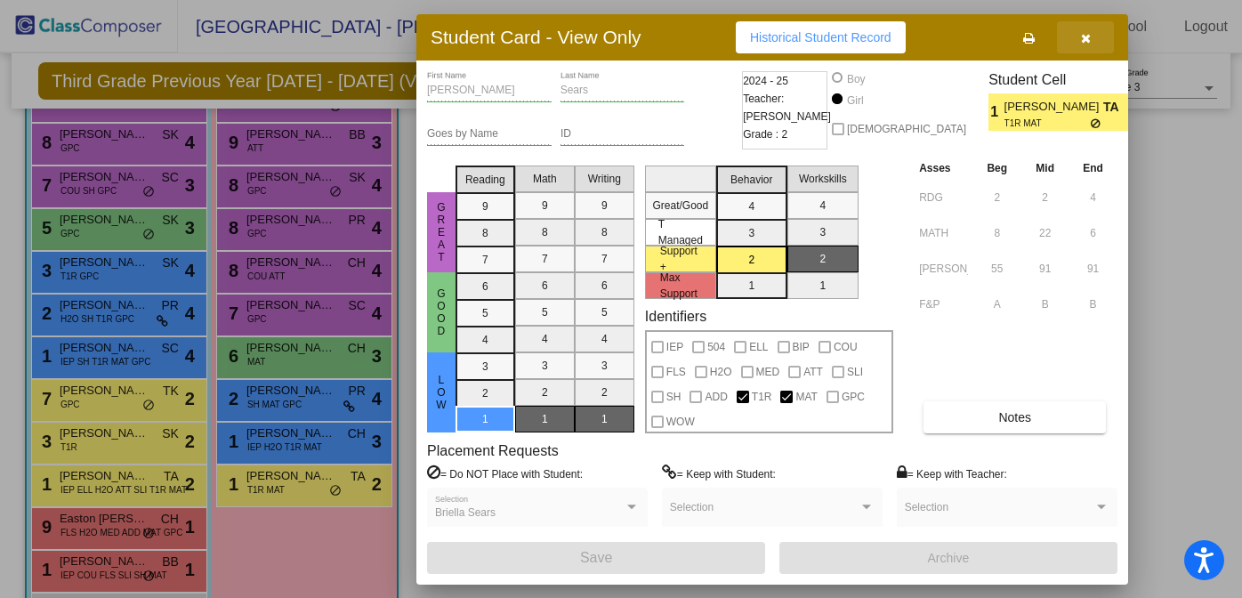
click at [1086, 38] on icon "button" at bounding box center [1086, 38] width 10 height 12
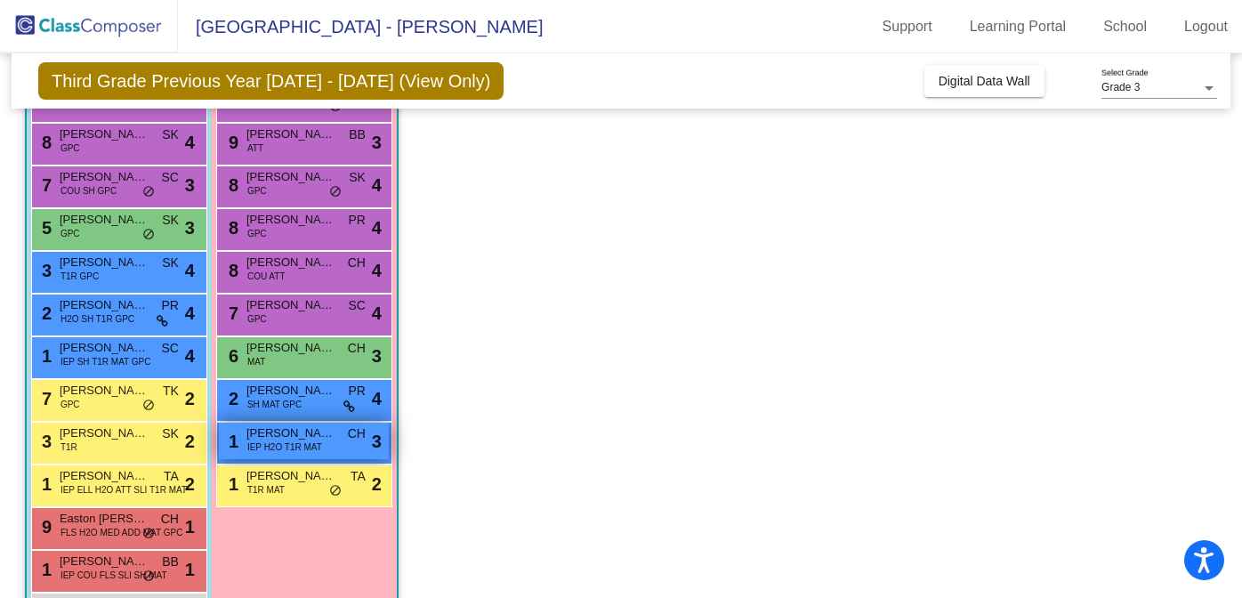
click at [278, 433] on span "Emma Henderson" at bounding box center [290, 433] width 89 height 18
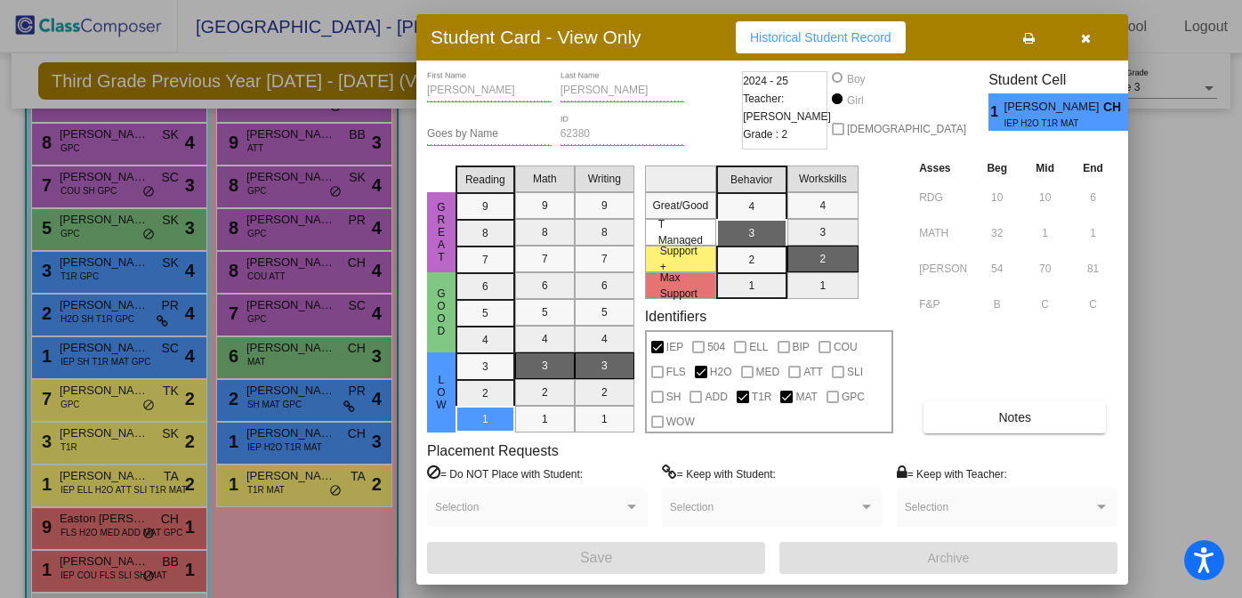
click at [1078, 40] on button "button" at bounding box center [1085, 37] width 57 height 32
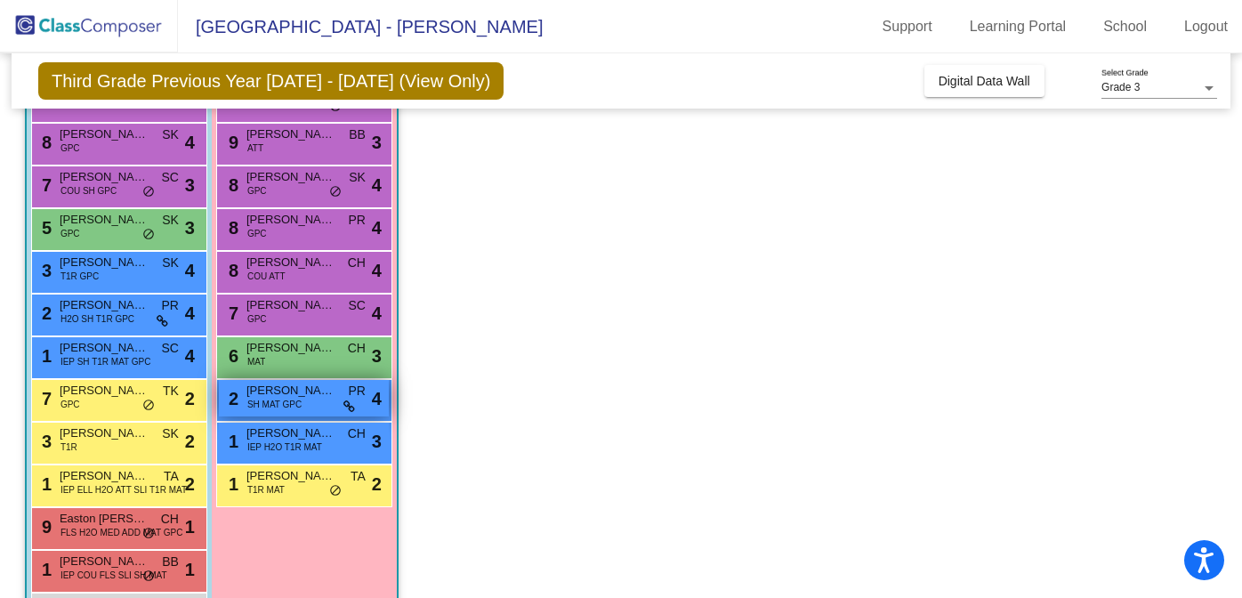
click at [301, 391] on span "Kyla Vidak" at bounding box center [290, 391] width 89 height 18
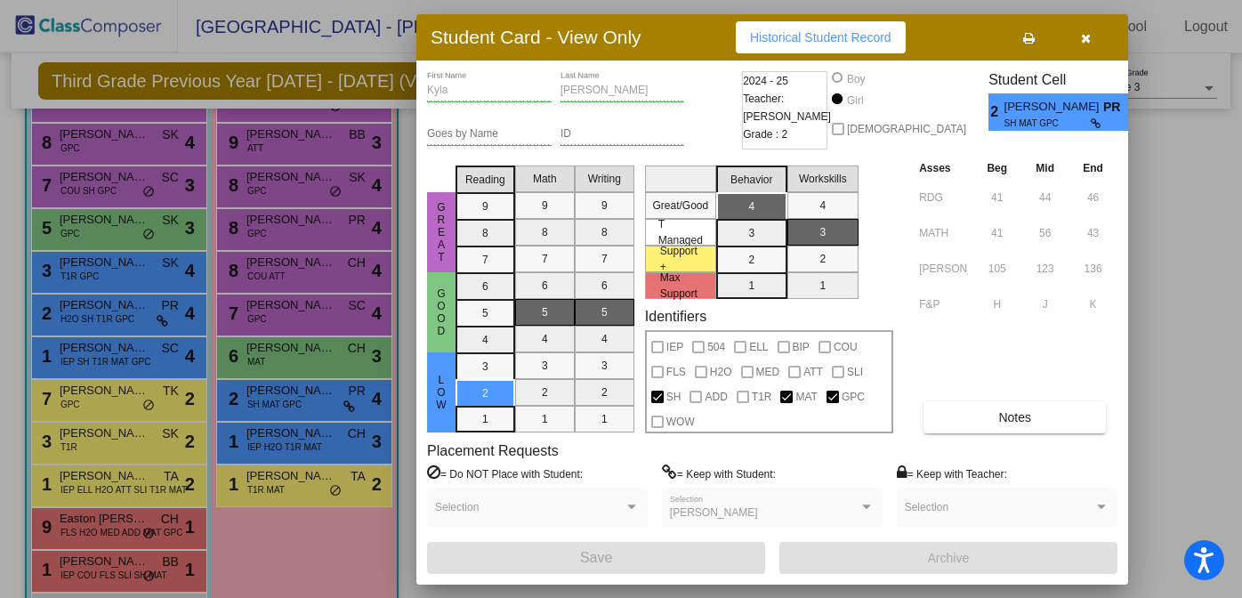
click at [1084, 41] on icon "button" at bounding box center [1086, 38] width 10 height 12
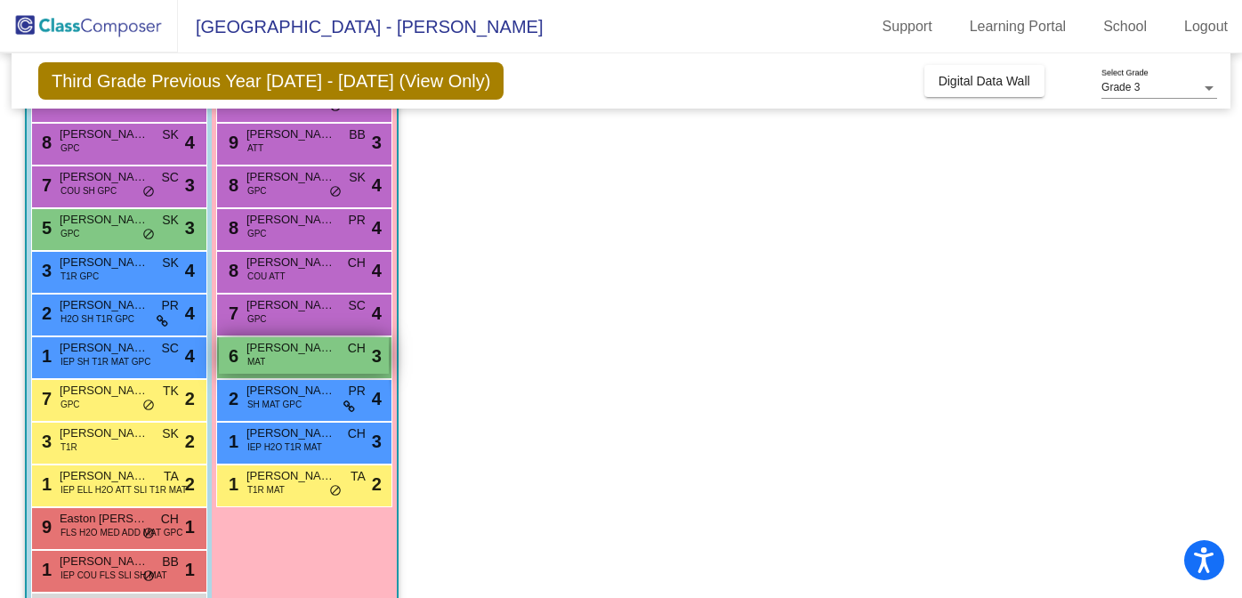
click at [314, 357] on div "6 Maliyah Follett MAT CH lock do_not_disturb_alt 3" at bounding box center [304, 355] width 170 height 36
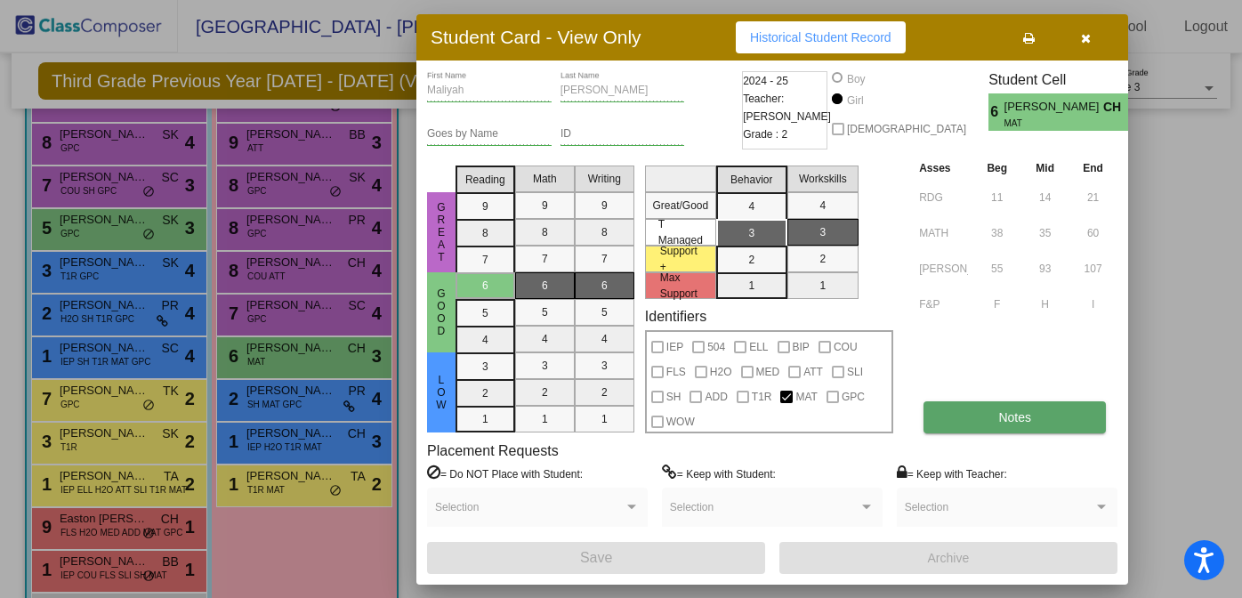
click at [999, 411] on span "Notes" at bounding box center [1014, 417] width 33 height 14
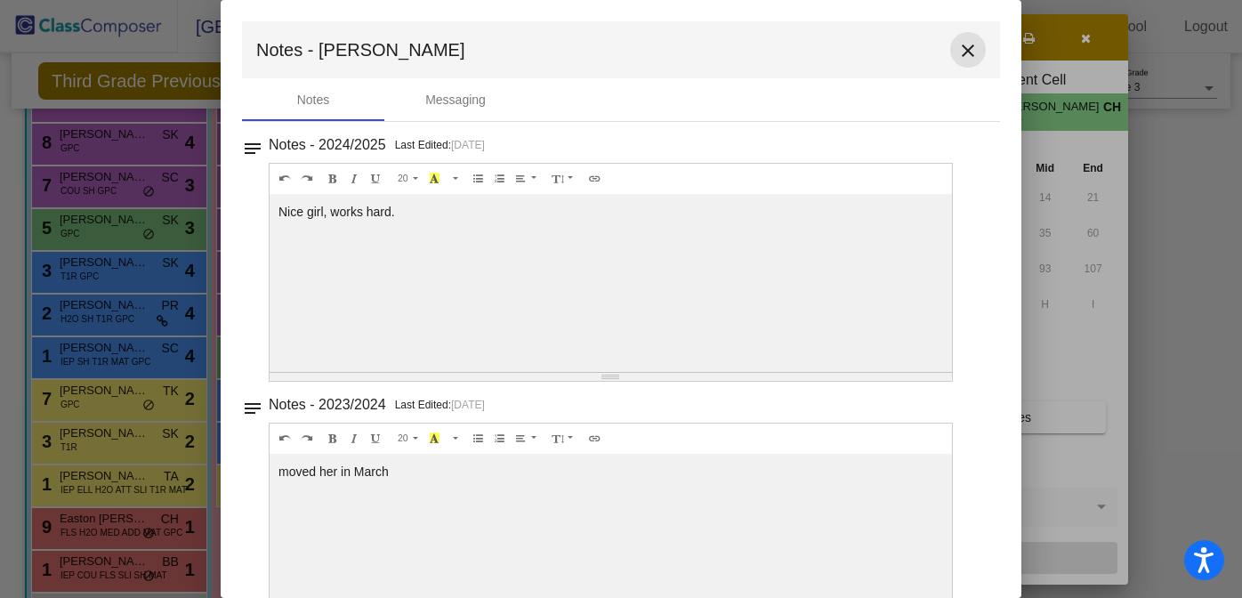
click at [957, 49] on mat-icon "close" at bounding box center [967, 50] width 21 height 21
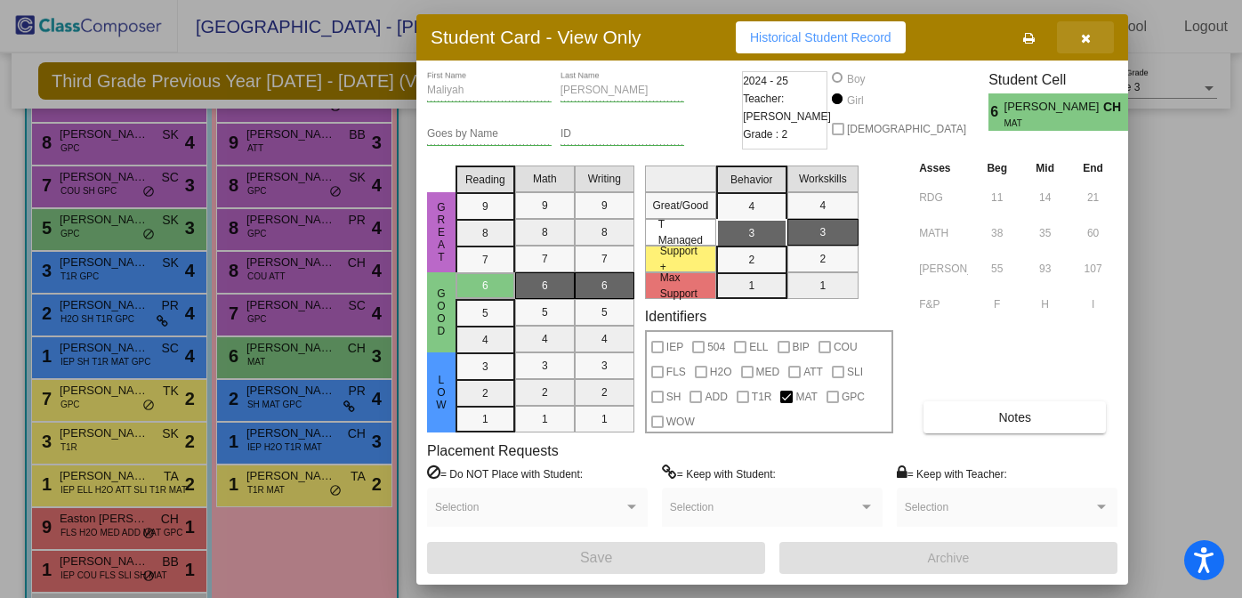
click at [1086, 33] on icon "button" at bounding box center [1086, 38] width 10 height 12
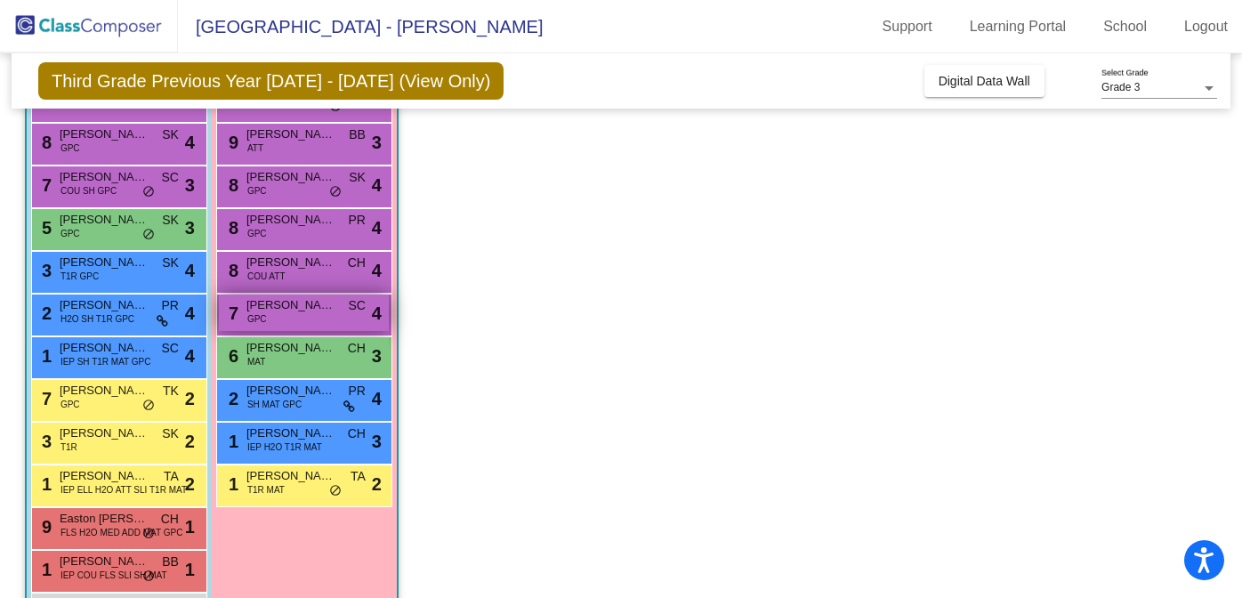
click at [270, 311] on span "Adalyn Martin" at bounding box center [290, 305] width 89 height 18
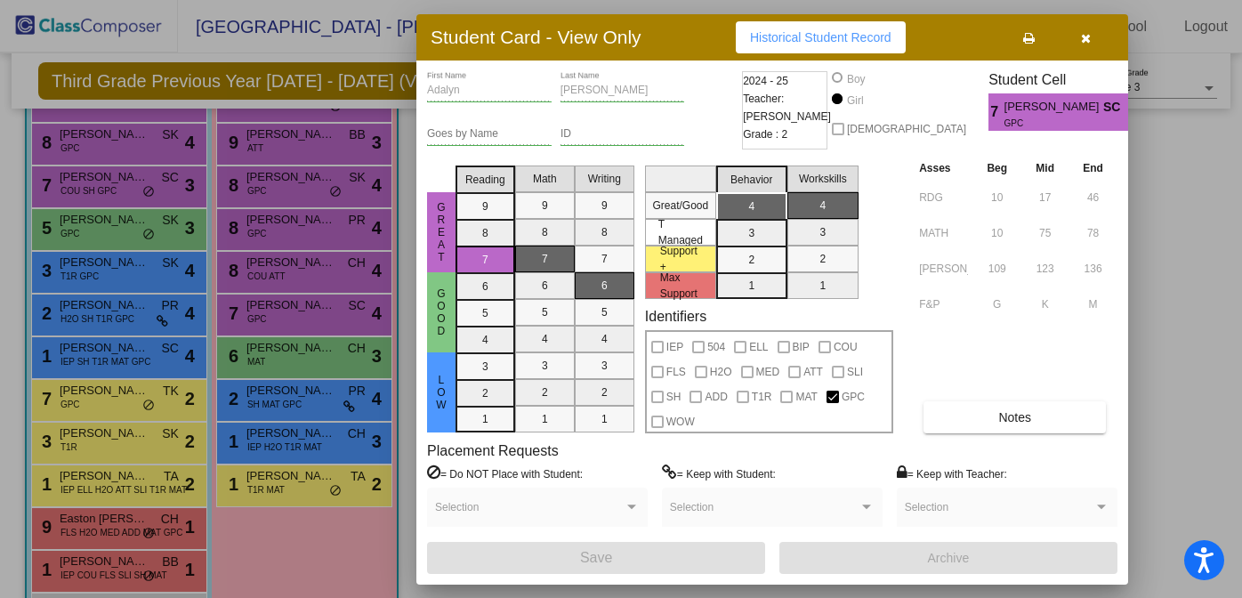
click at [1082, 38] on icon "button" at bounding box center [1086, 38] width 10 height 12
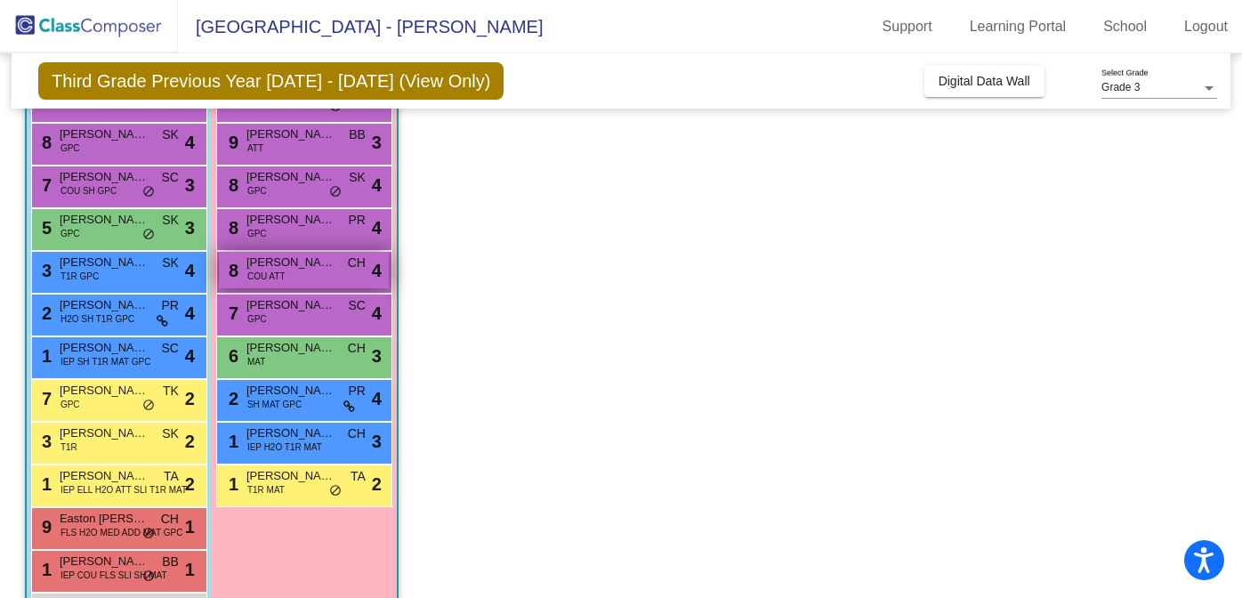
click at [265, 263] on span "Liliya Downing" at bounding box center [290, 263] width 89 height 18
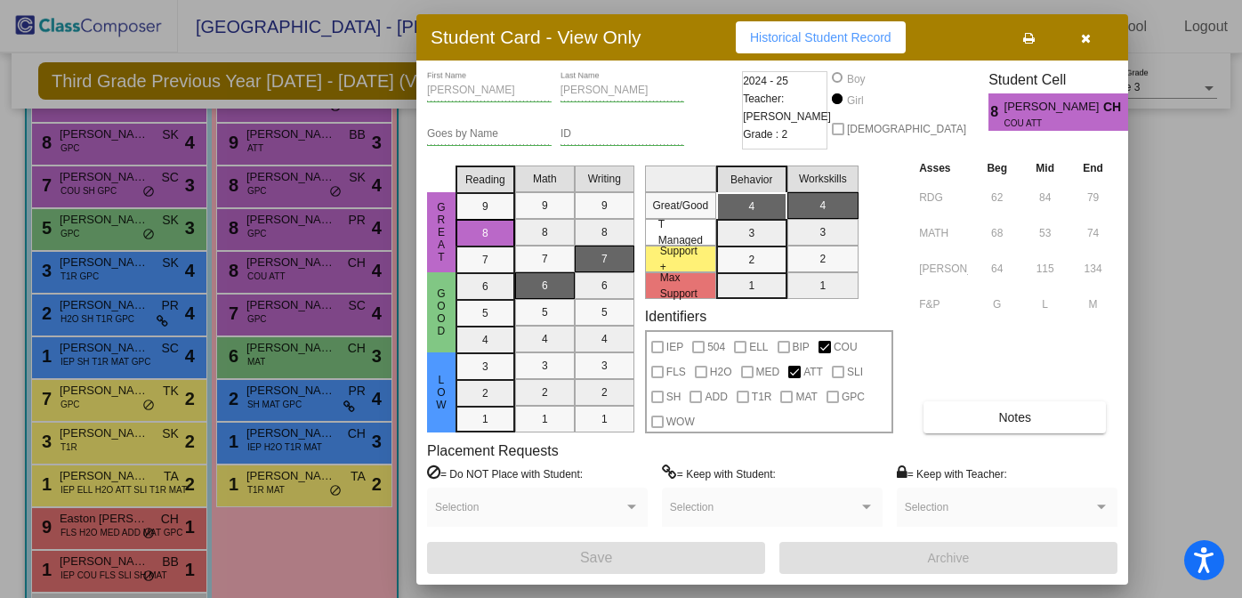
click at [1083, 37] on icon "button" at bounding box center [1086, 38] width 10 height 12
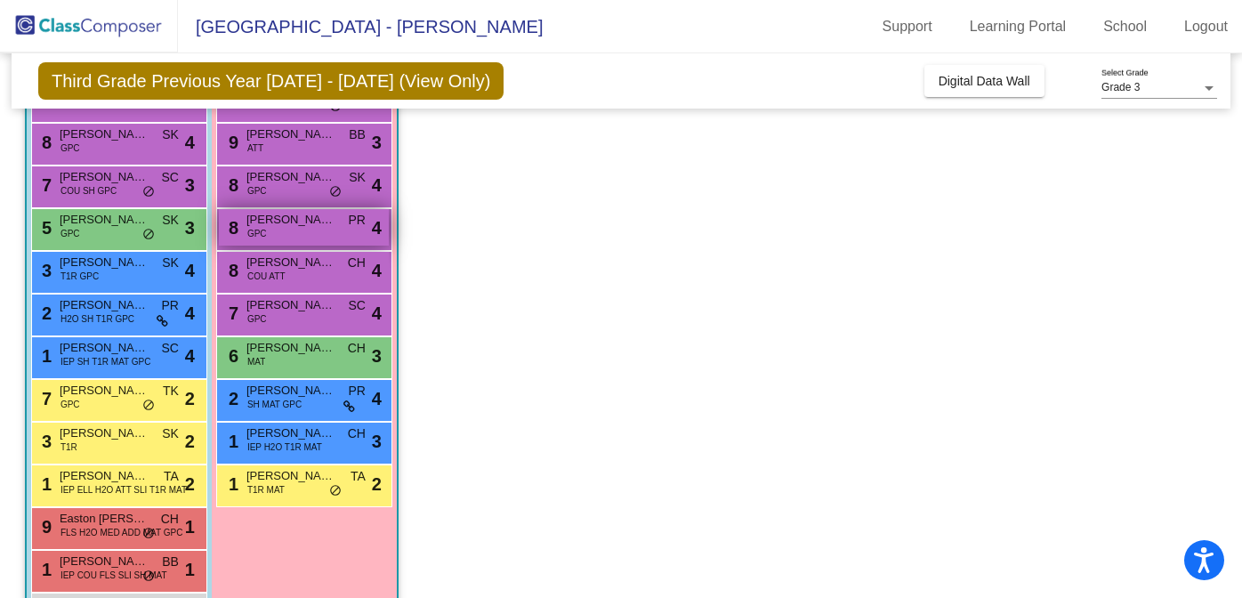
click at [292, 230] on div "8 Emmalynn VanLoon GPC PR lock do_not_disturb_alt 4" at bounding box center [304, 227] width 170 height 36
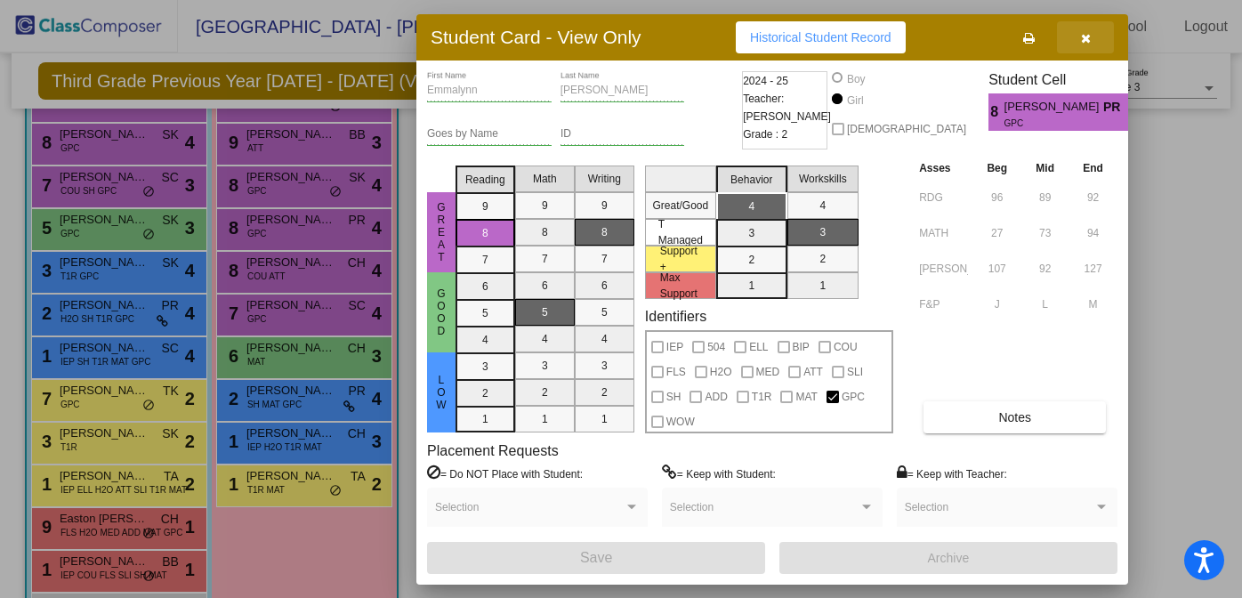
click at [1078, 41] on button "button" at bounding box center [1085, 37] width 57 height 32
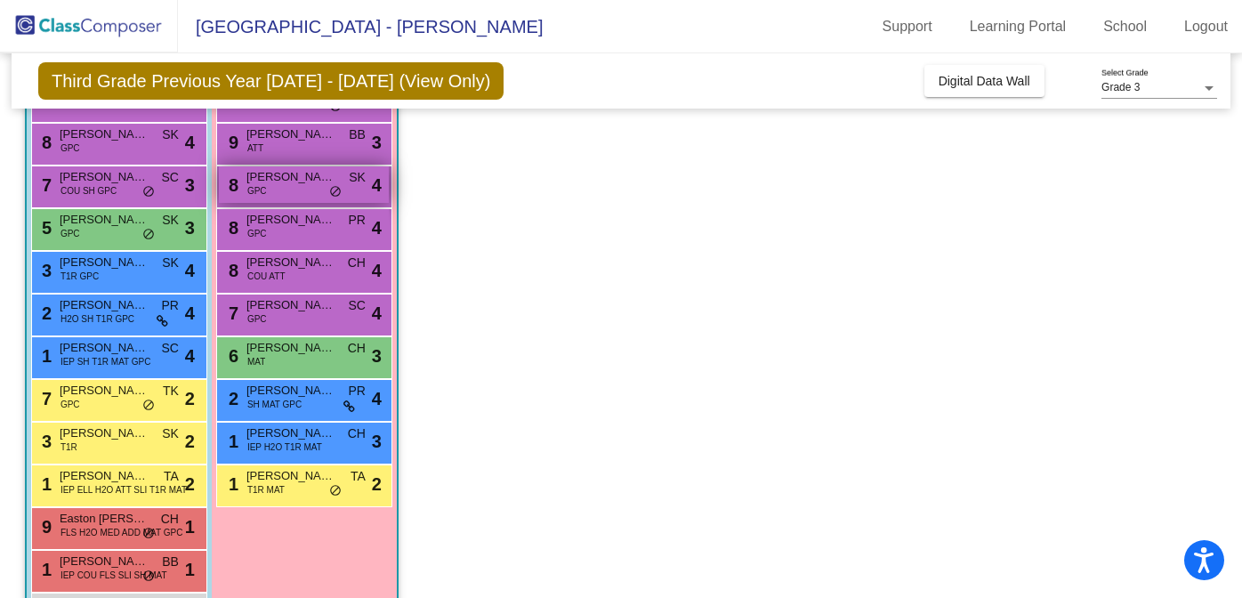
click at [294, 193] on div "8 Addison Foster GPC SK lock do_not_disturb_alt 4" at bounding box center [304, 184] width 170 height 36
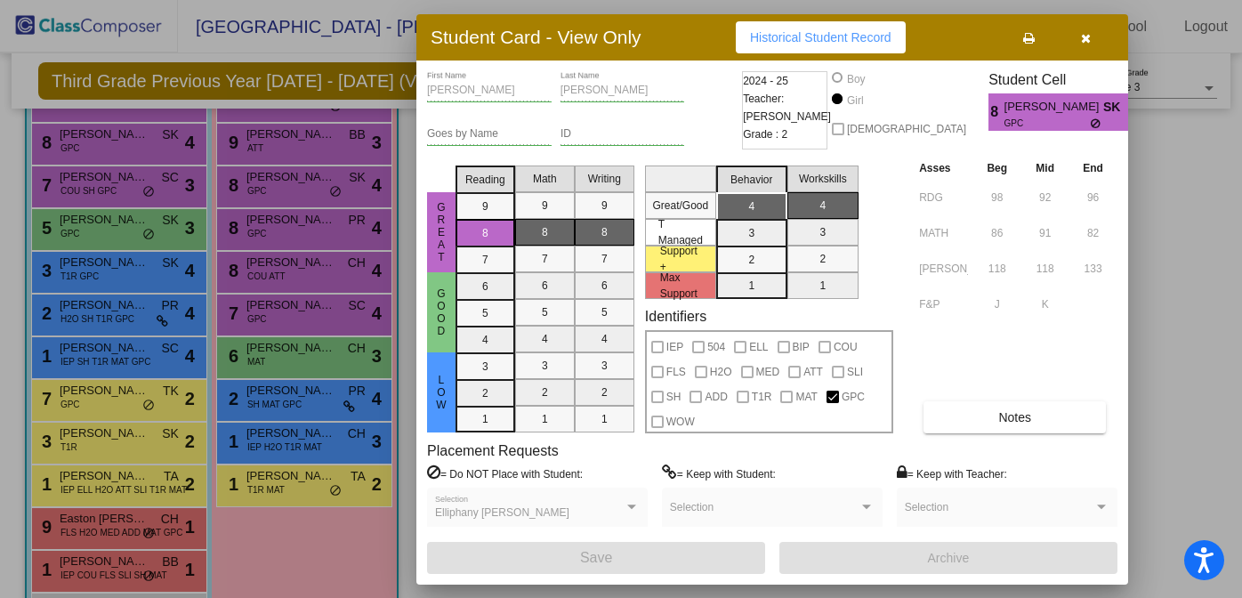
click at [1087, 34] on icon "button" at bounding box center [1086, 38] width 10 height 12
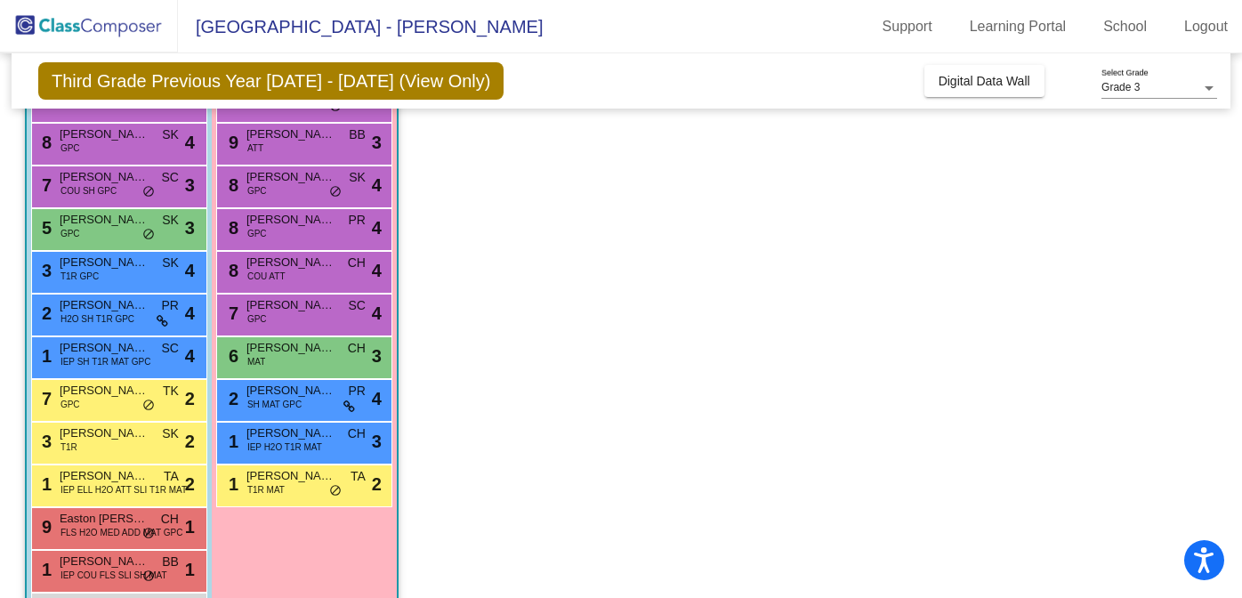
scroll to position [74, 0]
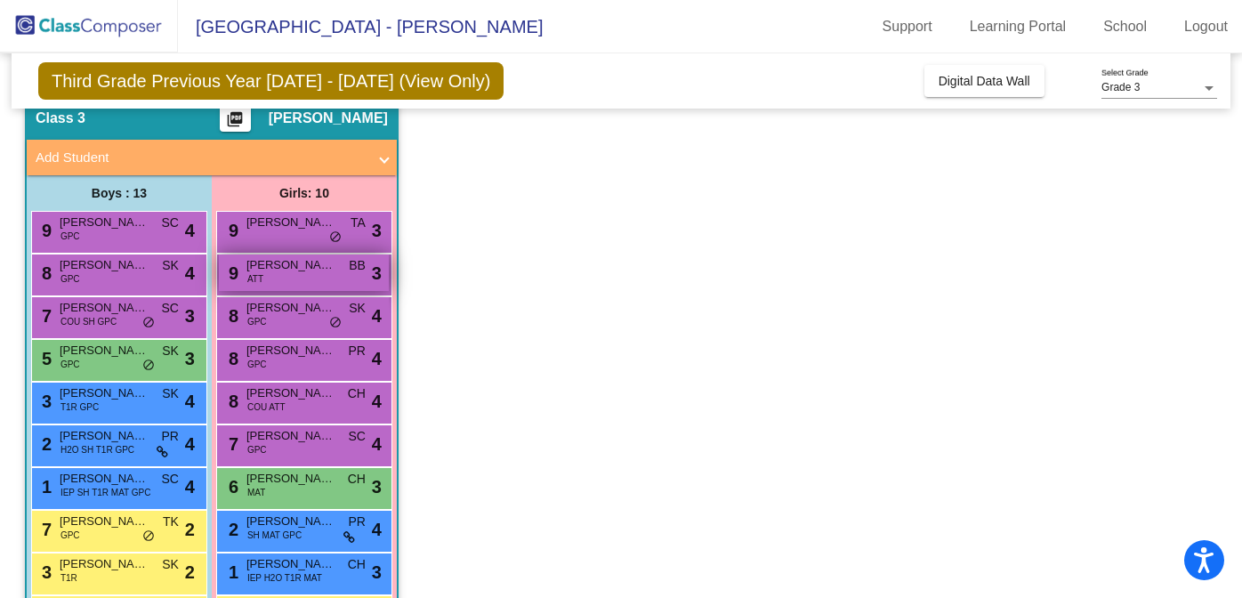
click at [287, 260] on span "Annabelle Houk" at bounding box center [290, 265] width 89 height 18
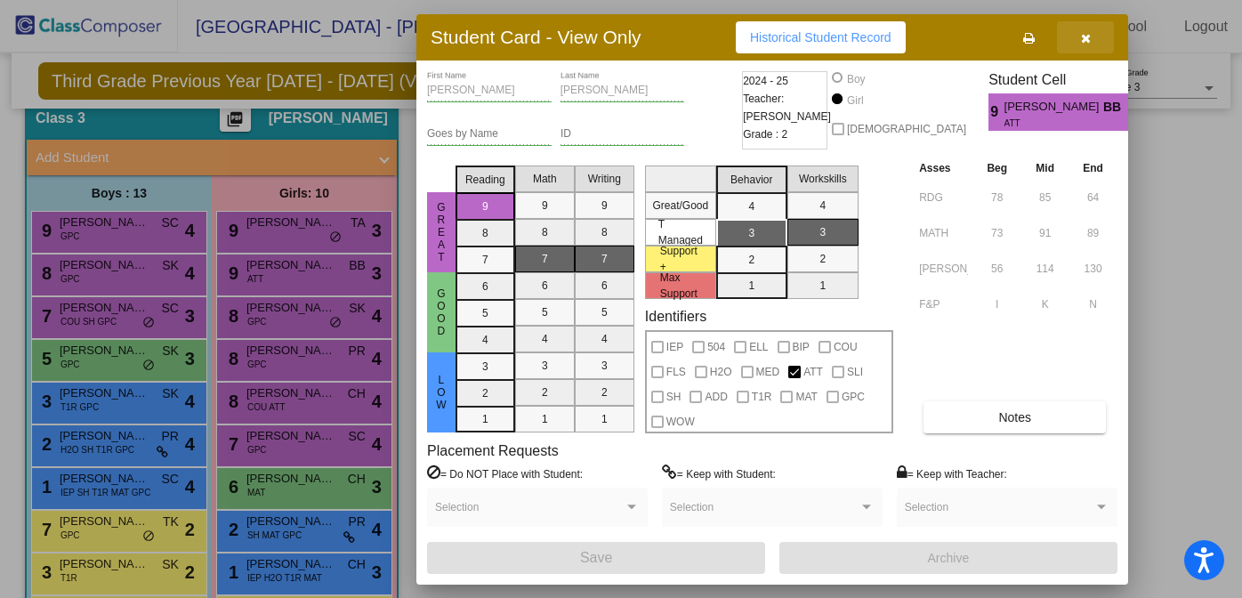
click at [1094, 33] on button "button" at bounding box center [1085, 37] width 57 height 32
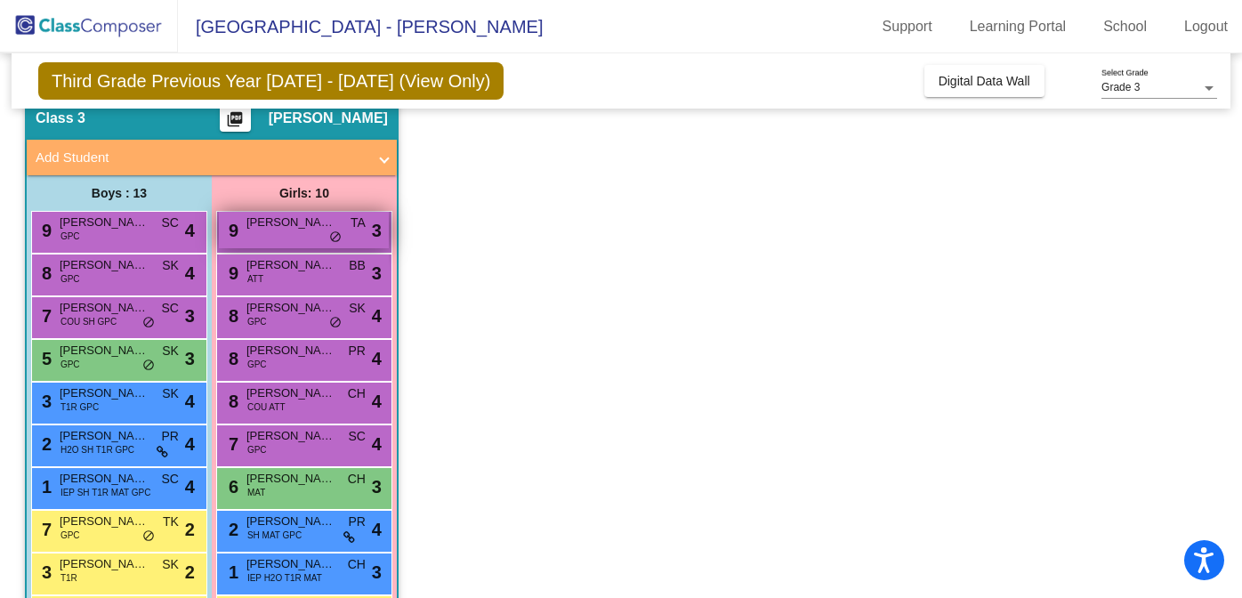
click at [254, 237] on div "9 Alanna Tocco TA lock do_not_disturb_alt 3" at bounding box center [304, 230] width 170 height 36
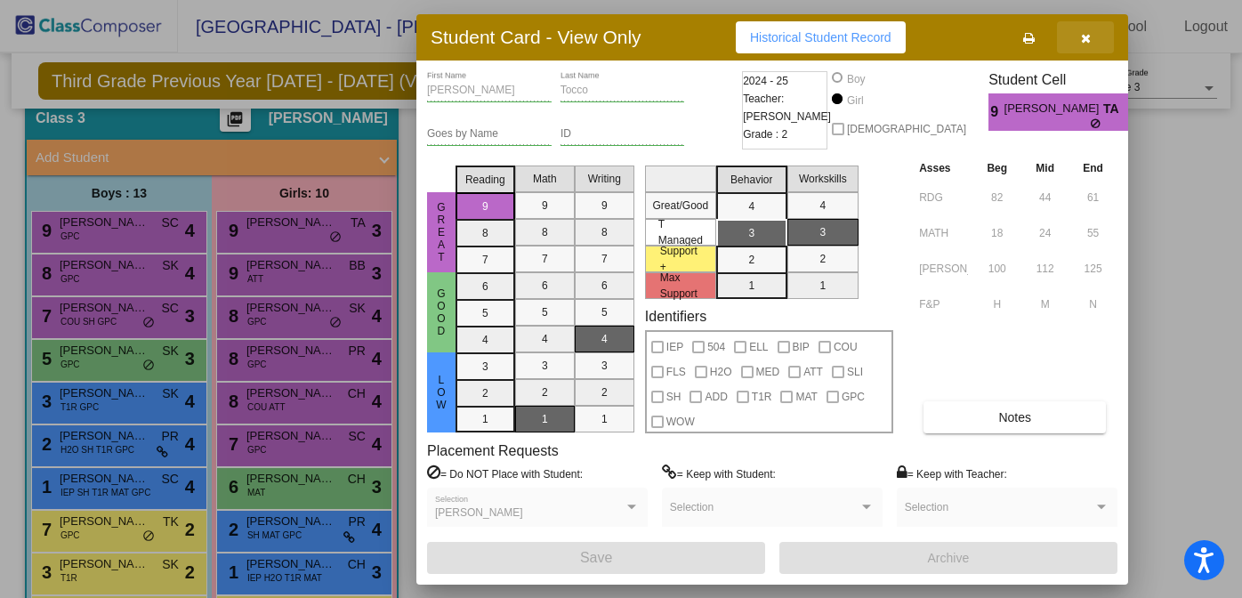
click at [1084, 34] on icon "button" at bounding box center [1086, 38] width 10 height 12
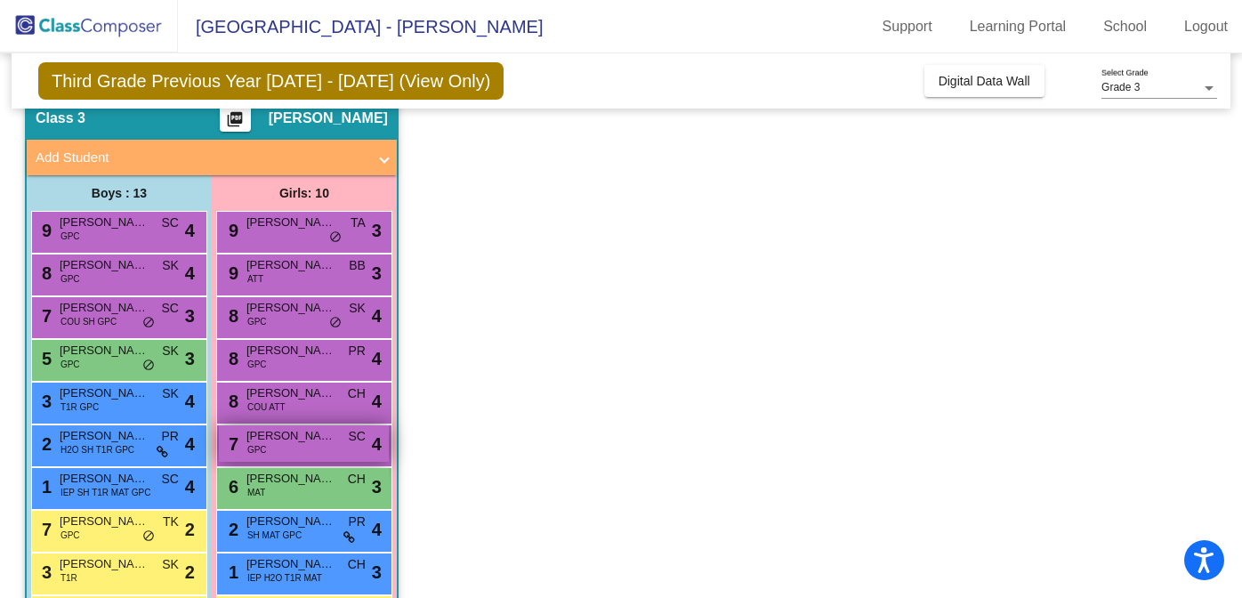
scroll to position [225, 0]
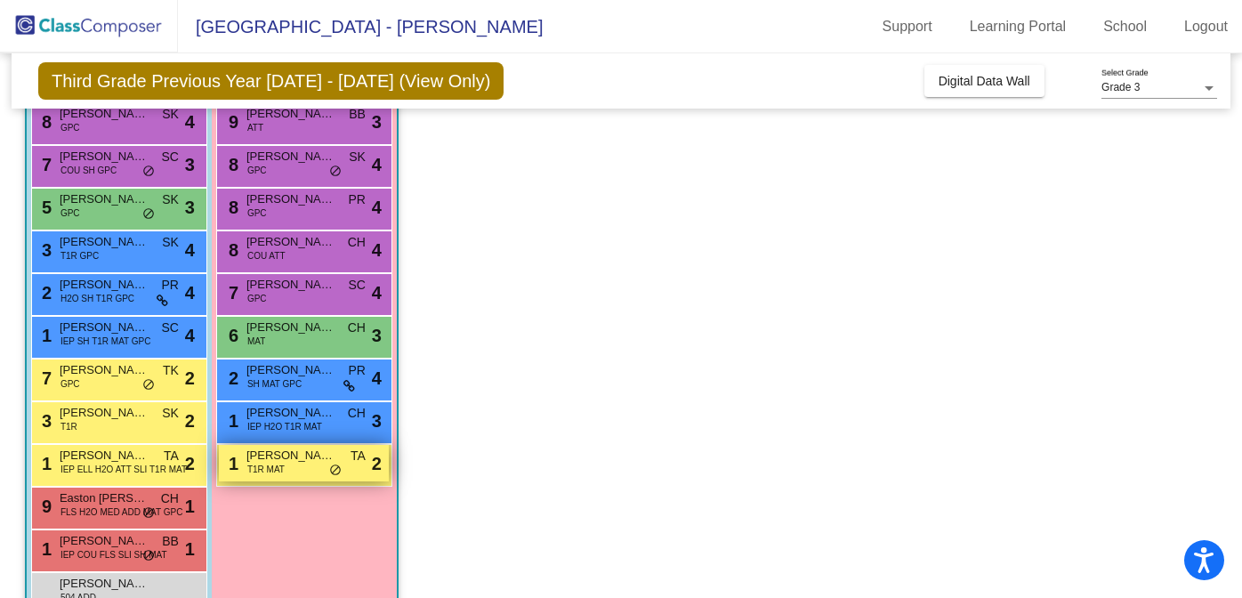
click at [297, 473] on div "1 Ariella Sears T1R MAT TA lock do_not_disturb_alt 2" at bounding box center [304, 463] width 170 height 36
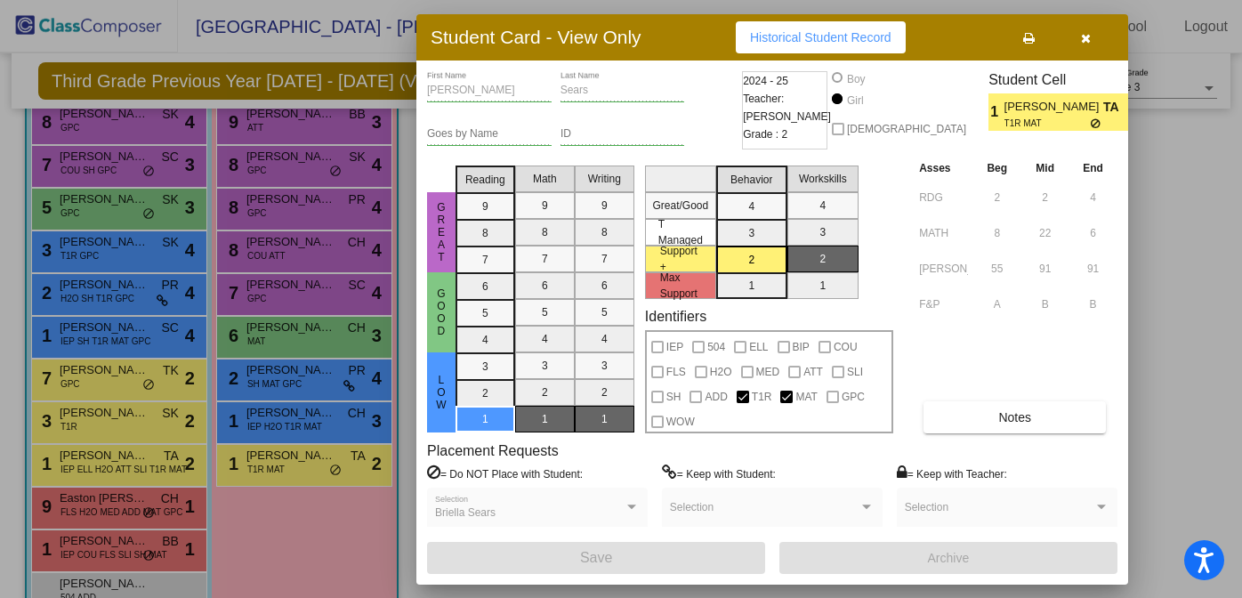
click at [1082, 40] on icon "button" at bounding box center [1086, 38] width 10 height 12
